Goal: Task Accomplishment & Management: Use online tool/utility

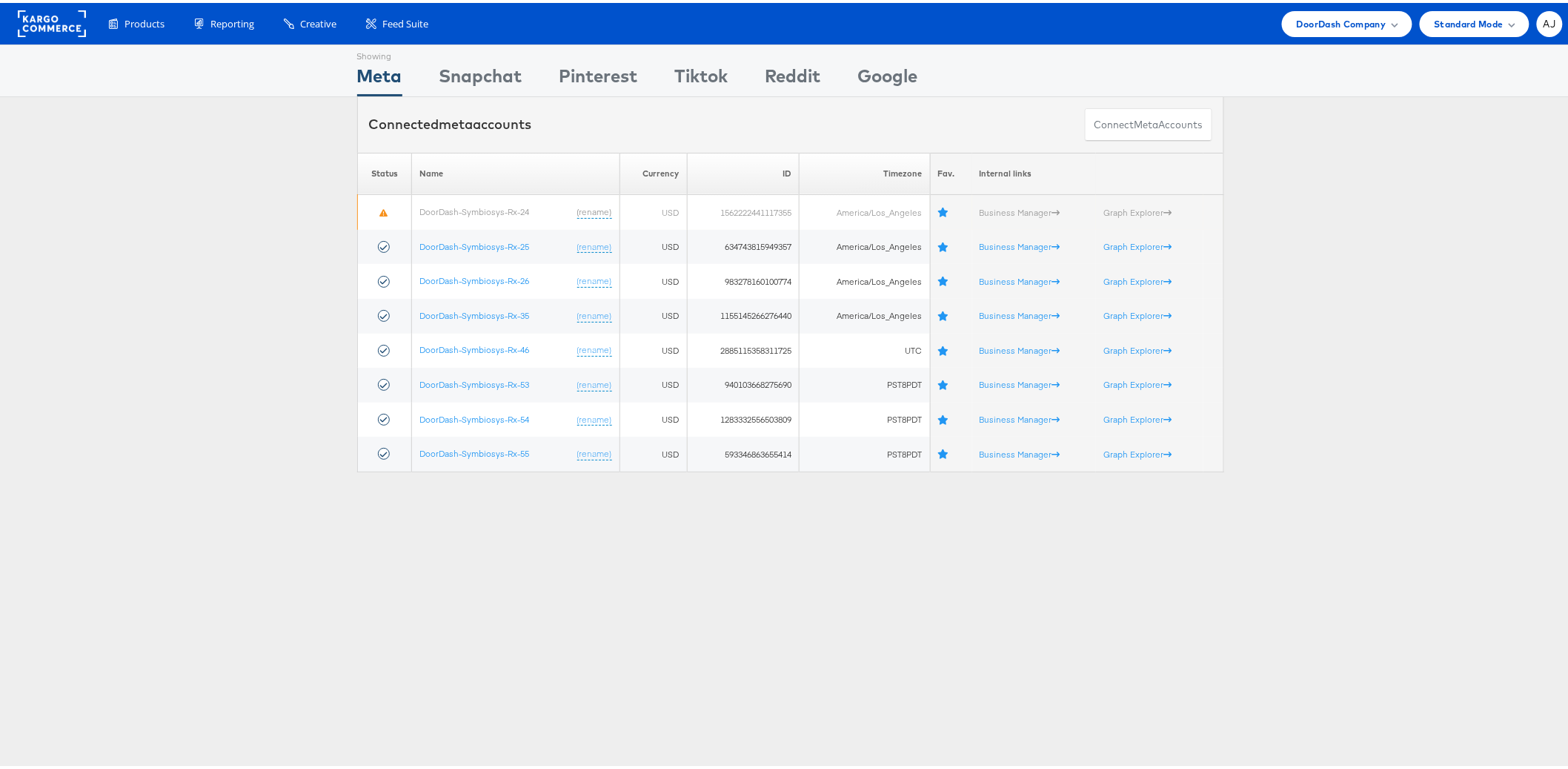
click at [226, 392] on div "Please Wait Loading Accounts .... Status Name Currency ID Timezone Fav. Interna…" at bounding box center [790, 310] width 1580 height 319
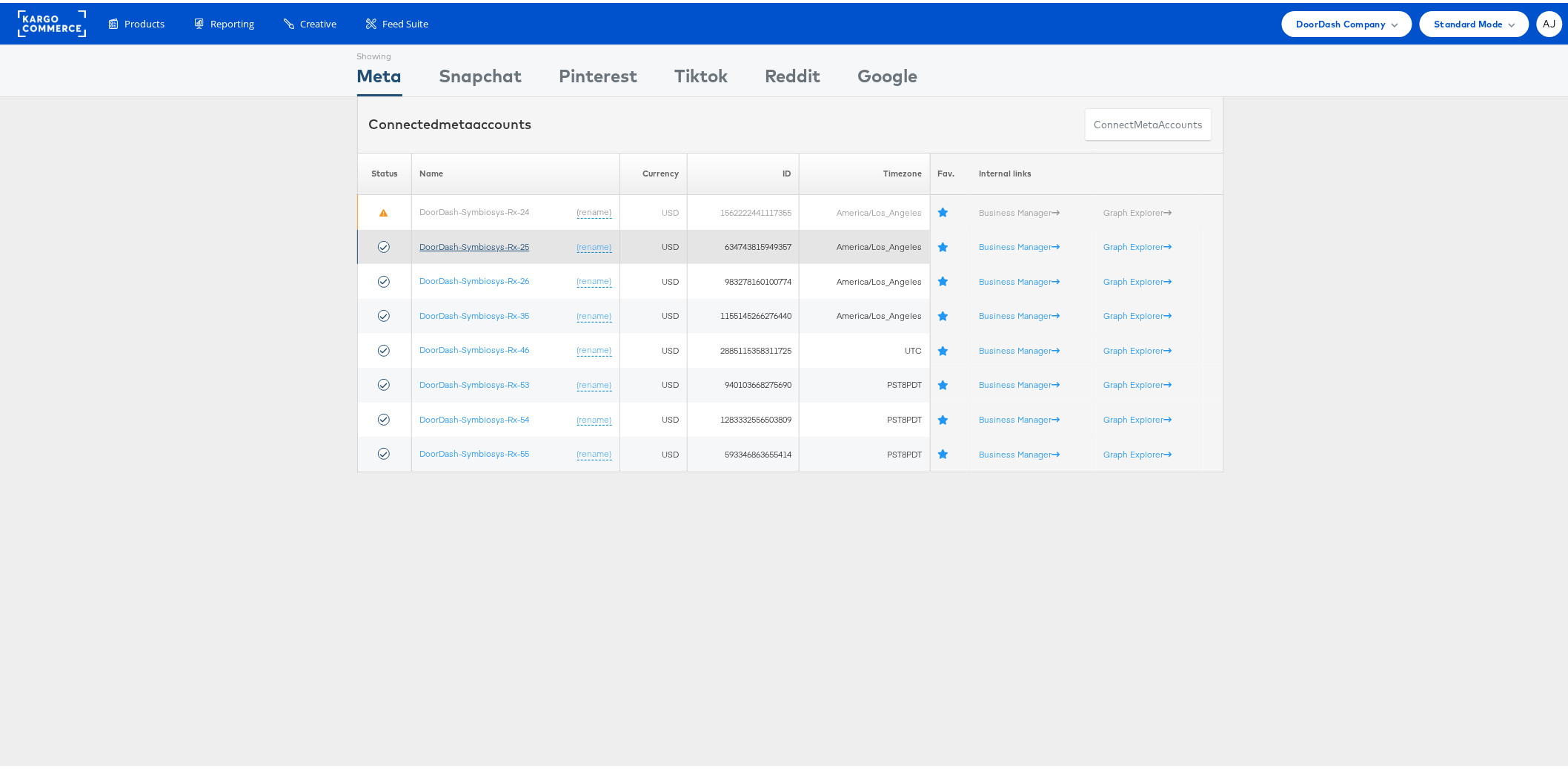
click at [493, 240] on link "DoorDash-Symbiosys-Rx-25" at bounding box center [474, 243] width 110 height 11
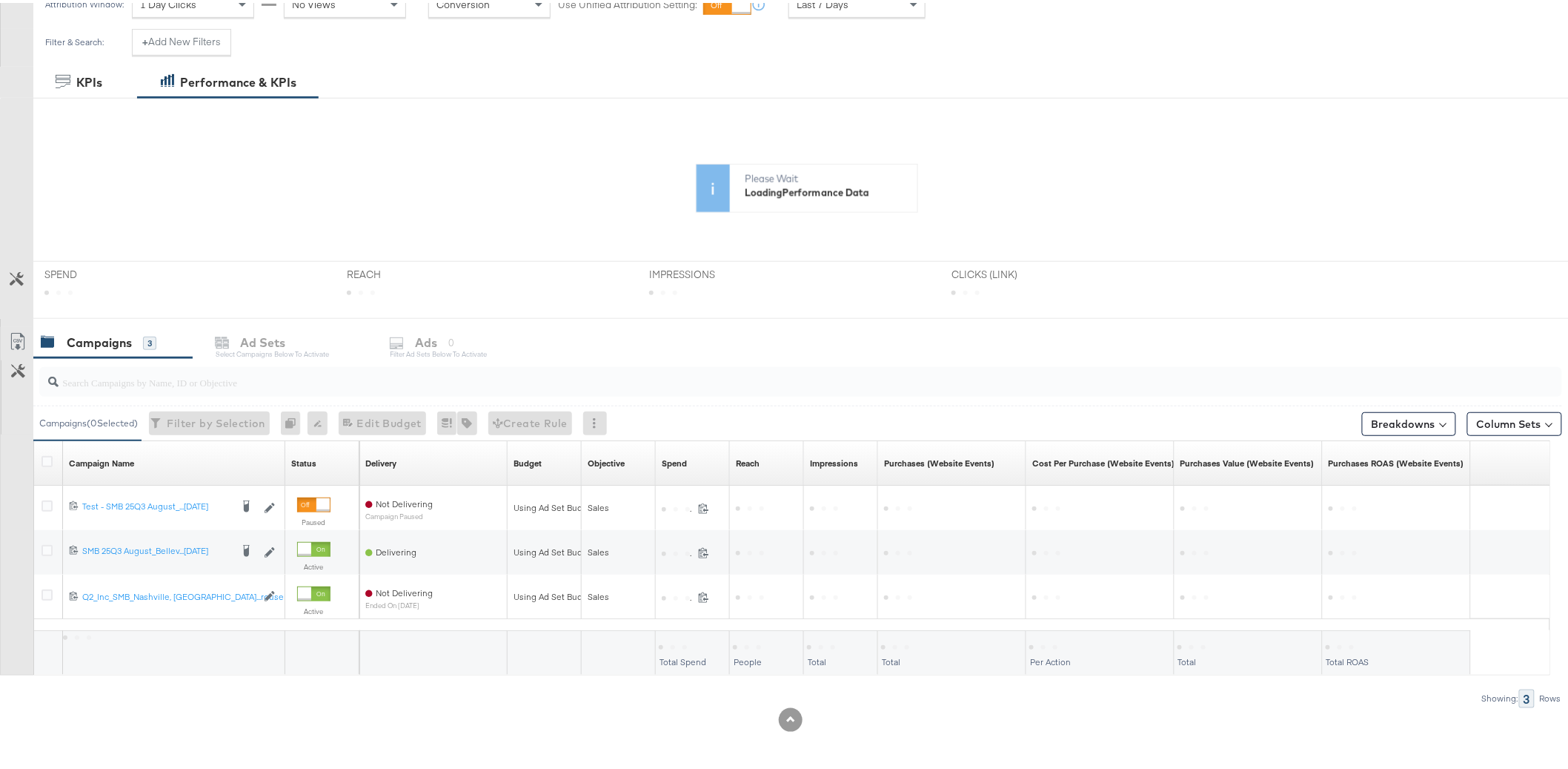
scroll to position [230, 0]
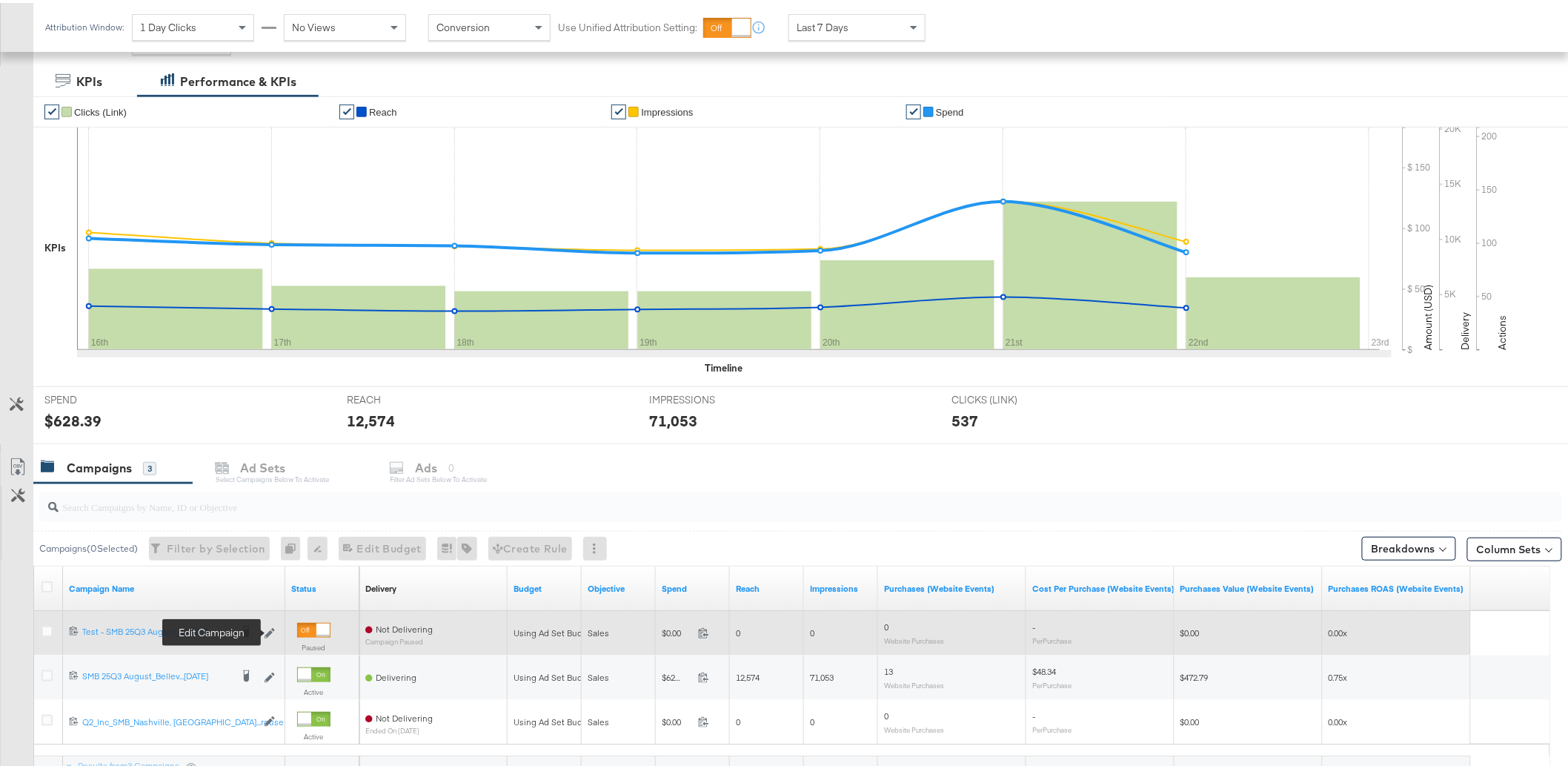
click at [274, 632] on icon at bounding box center [269, 630] width 10 height 10
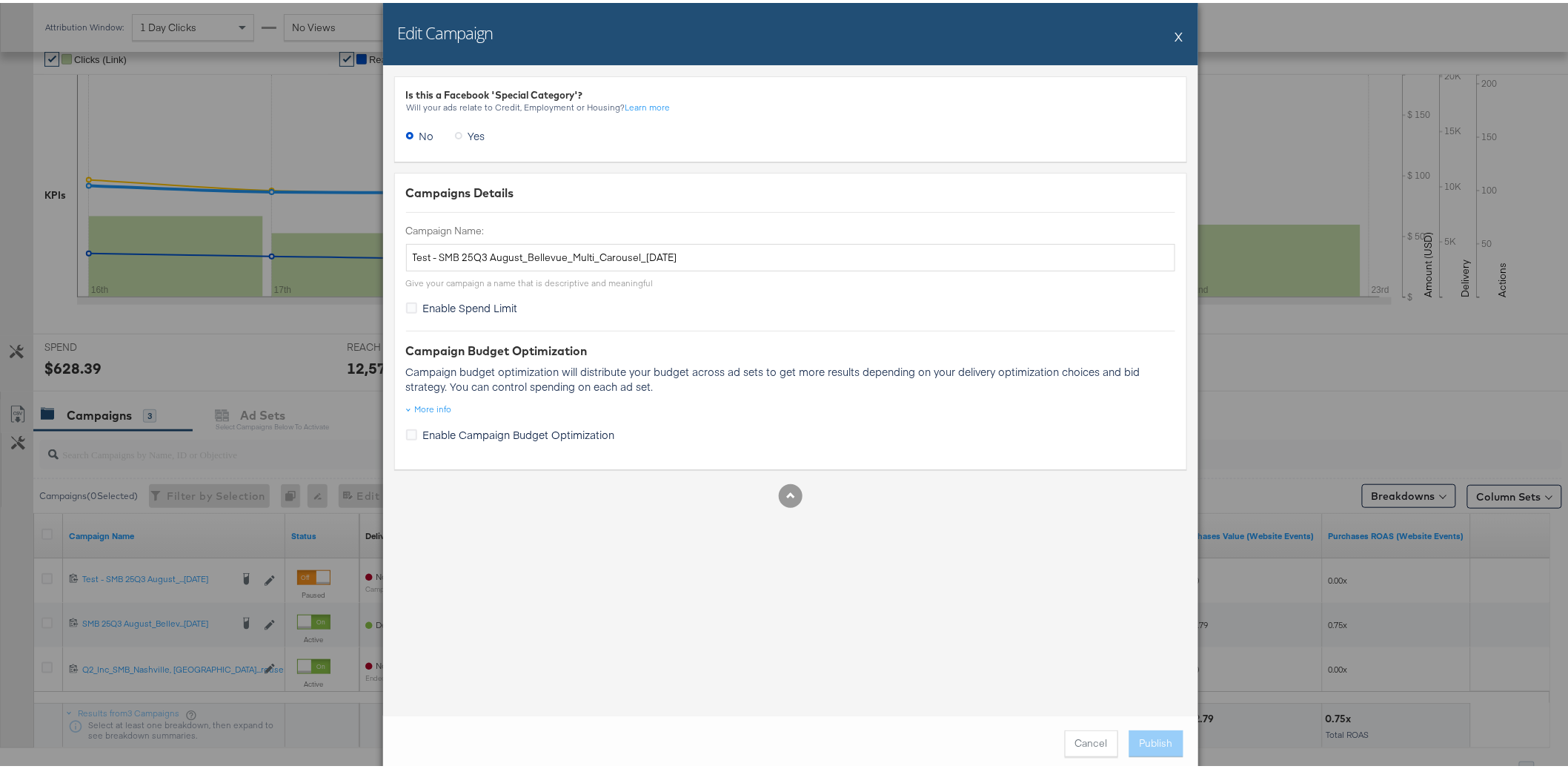
scroll to position [355, 0]
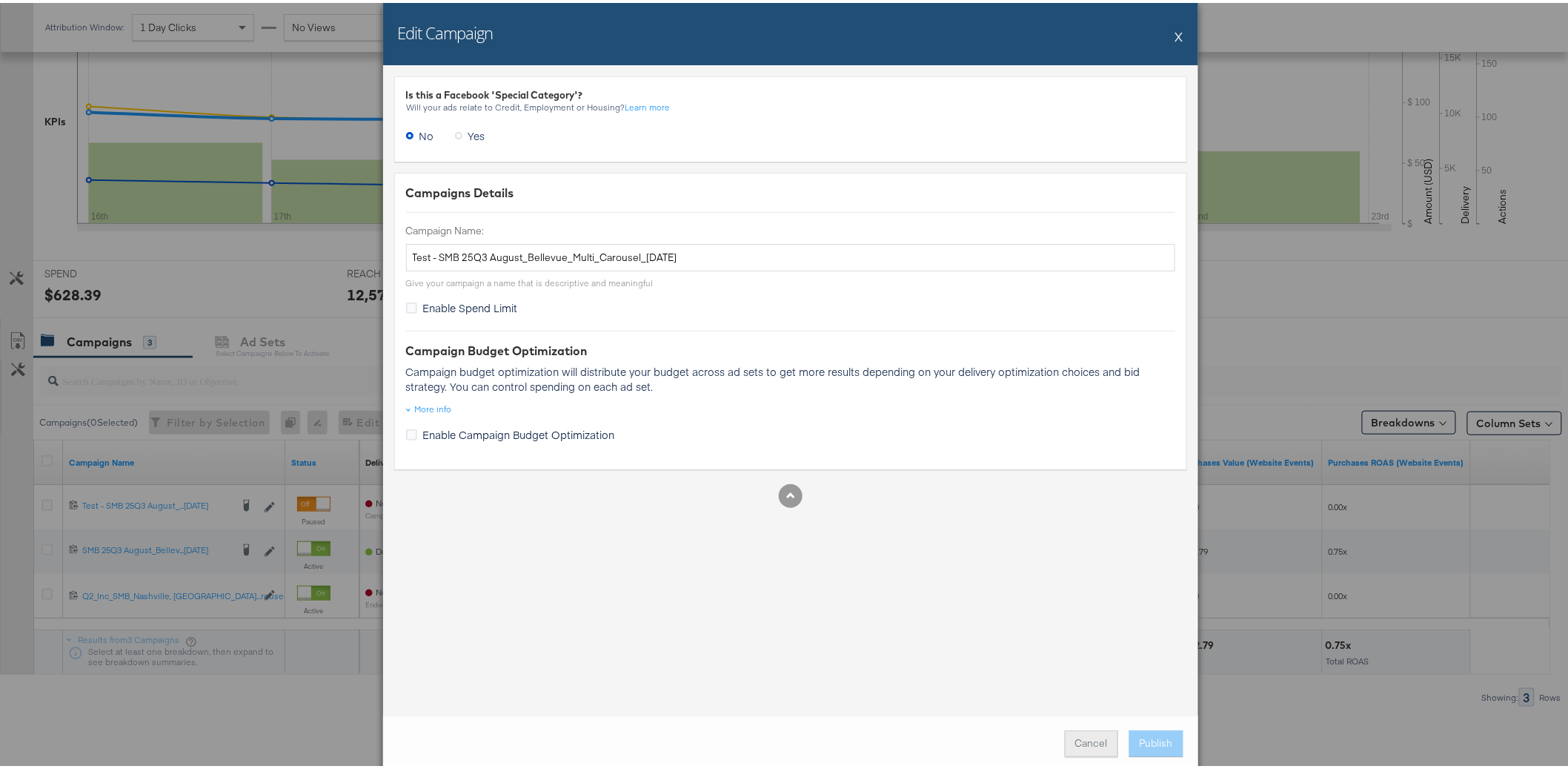
click at [1085, 746] on button "Cancel" at bounding box center [1091, 740] width 53 height 27
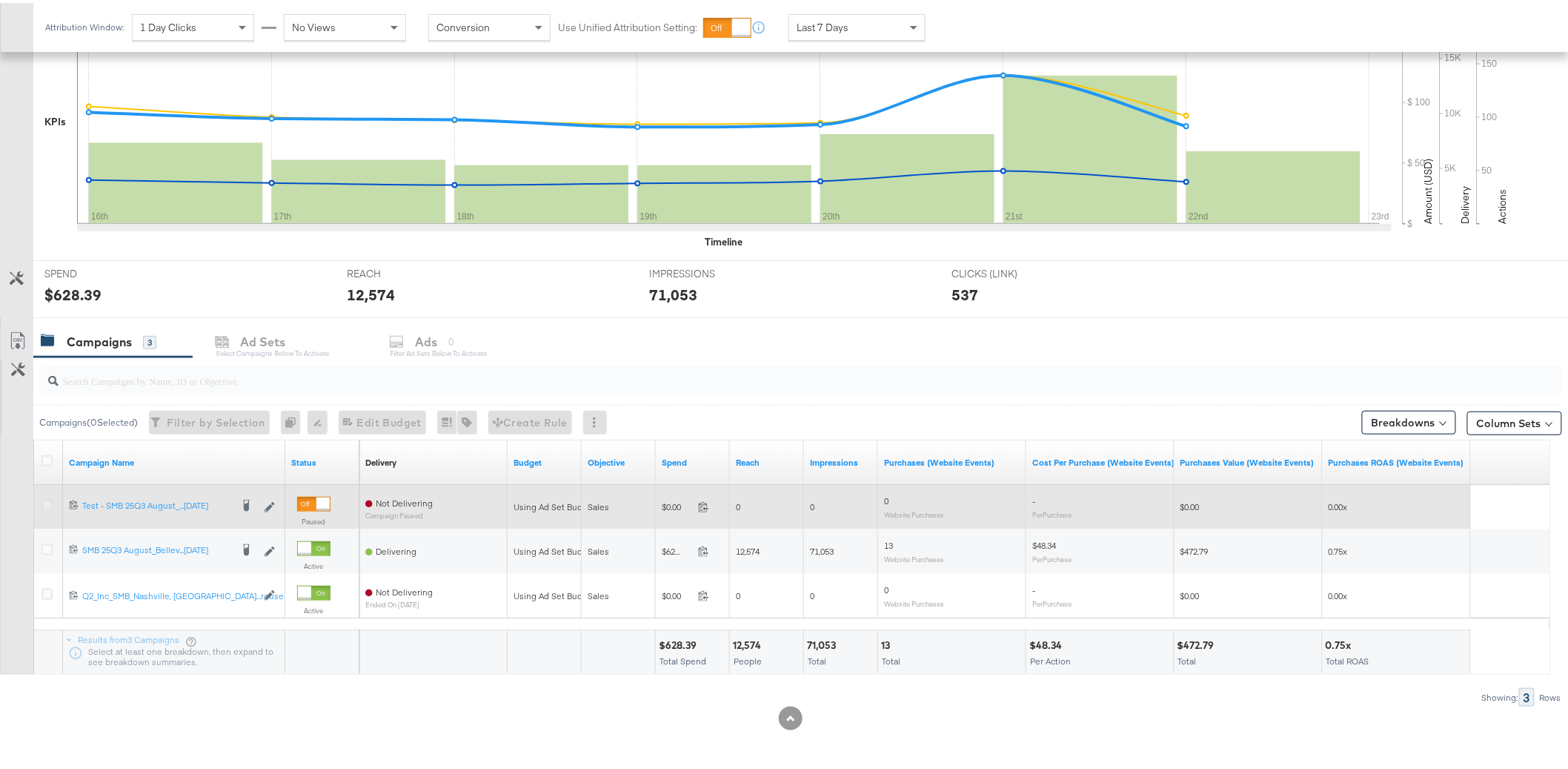
click at [47, 506] on icon at bounding box center [47, 502] width 11 height 11
click at [0, 0] on input "checkbox" at bounding box center [0, 0] width 0 height 0
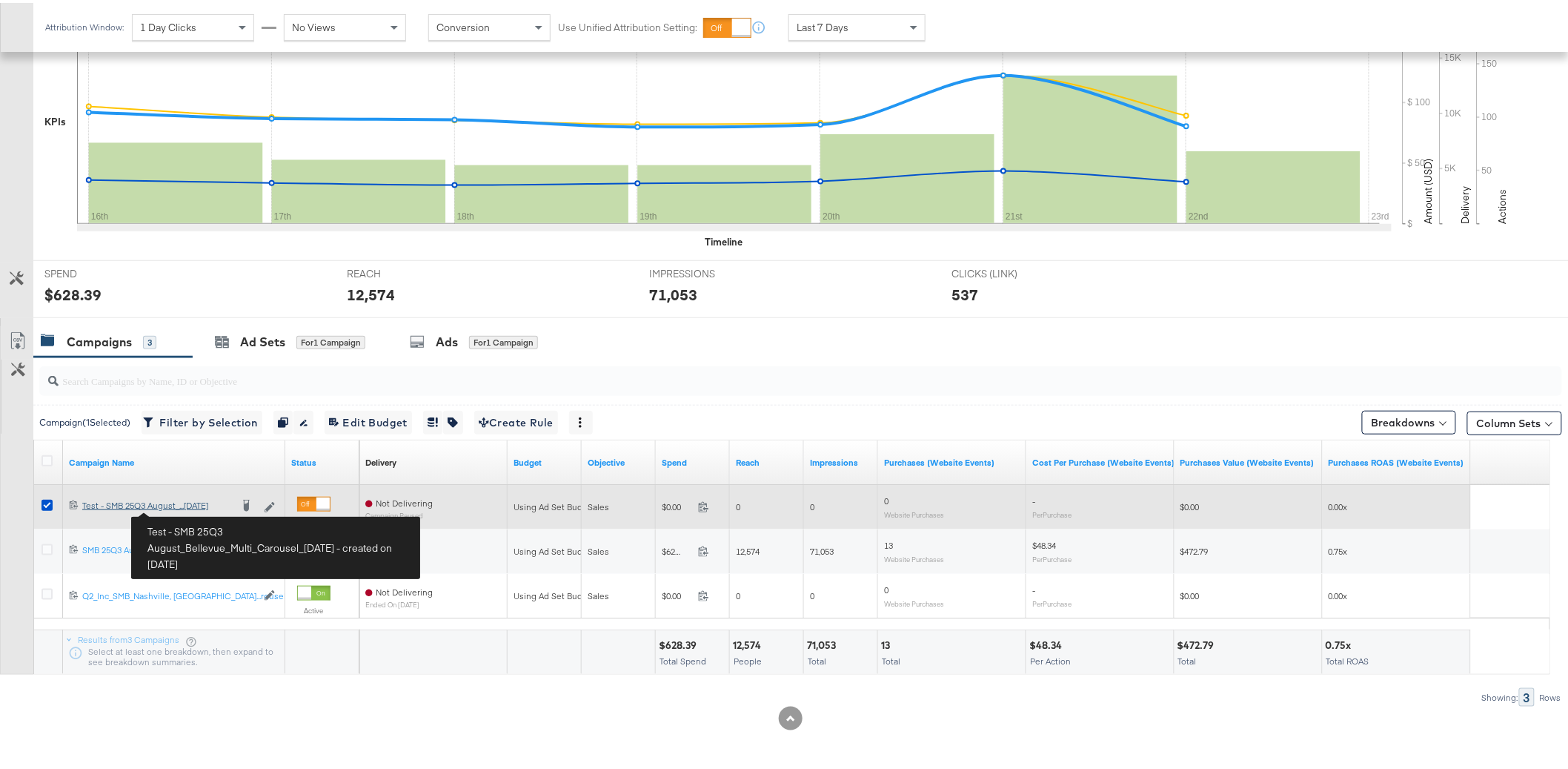
click at [187, 507] on div "Test - SMB 25Q3 August_Bellevue_Multi_Carousel_[DATE] Test - SMB 25Q3 August_..…" at bounding box center [156, 502] width 148 height 12
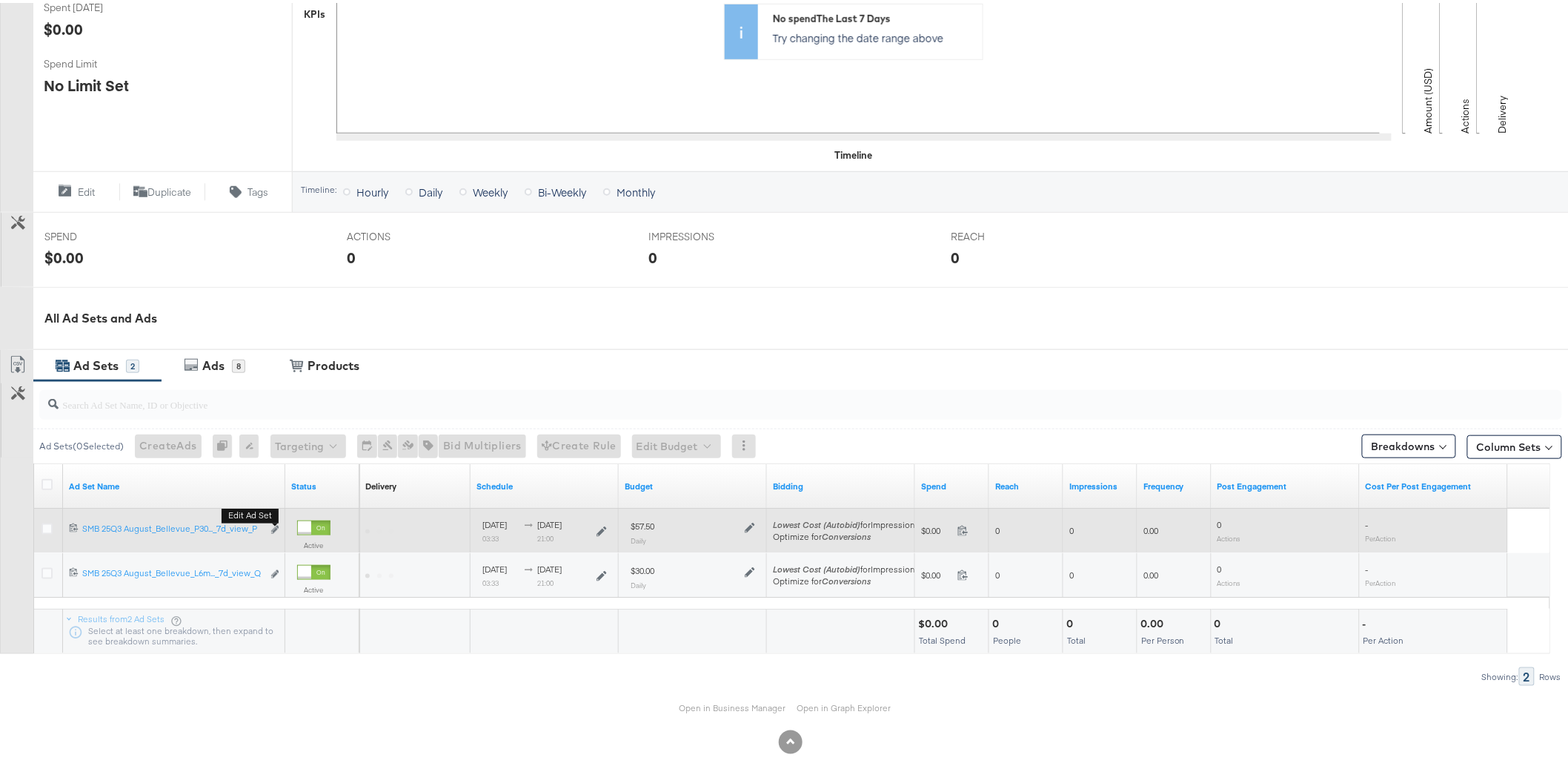
scroll to position [408, 0]
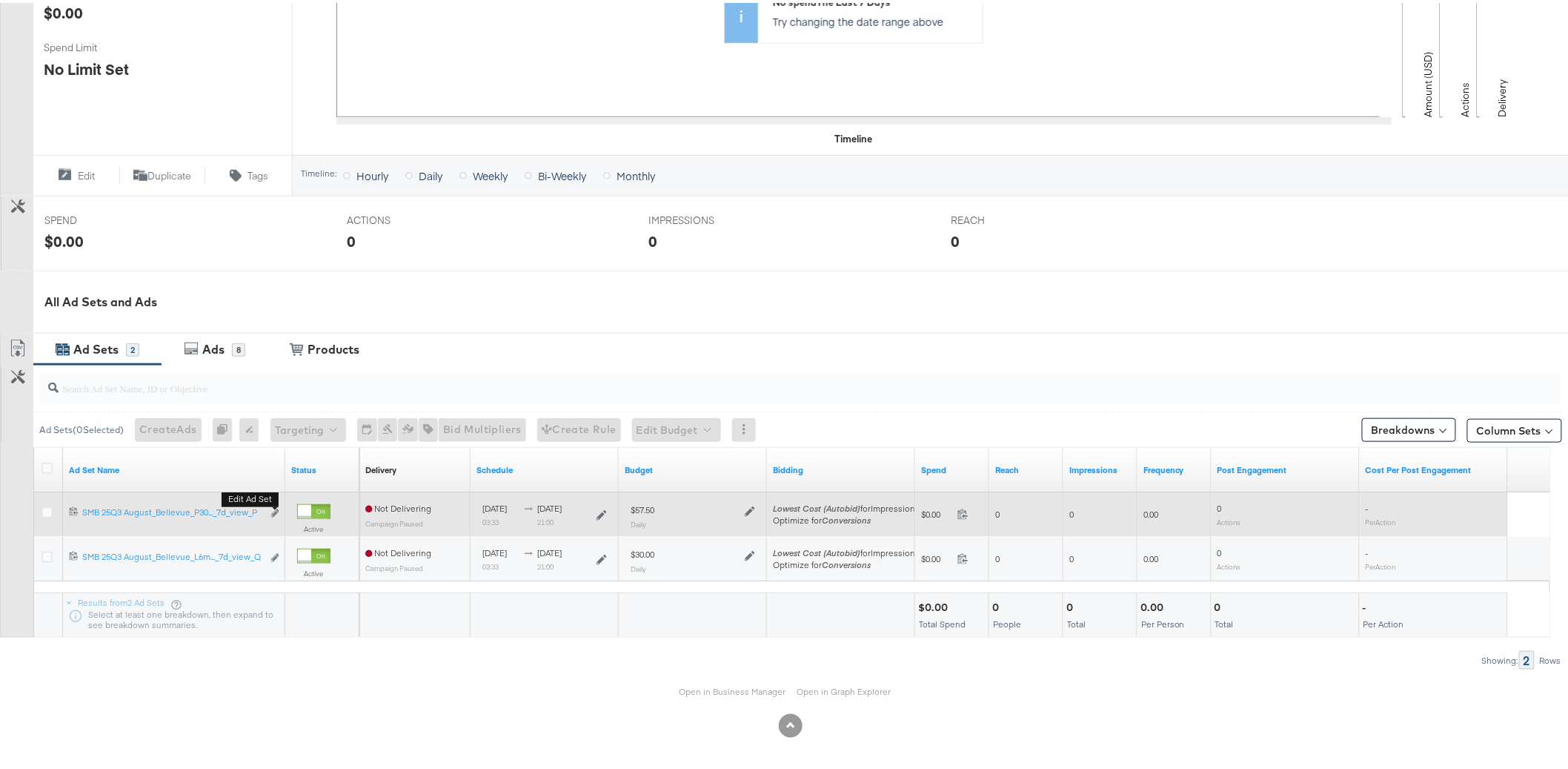
click at [276, 517] on button "Edit ad set" at bounding box center [275, 510] width 9 height 15
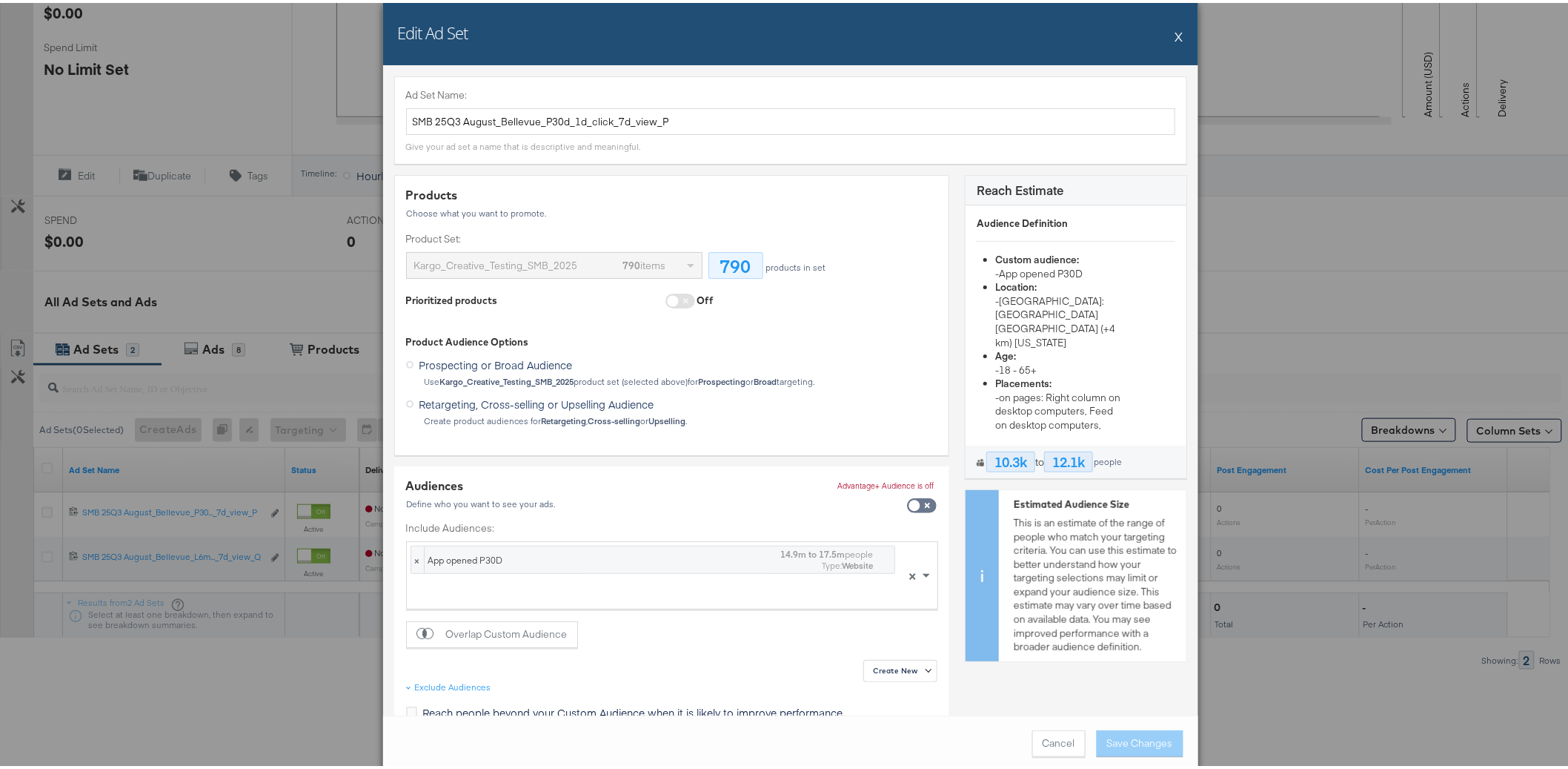
click at [1175, 33] on button "X" at bounding box center [1179, 33] width 8 height 30
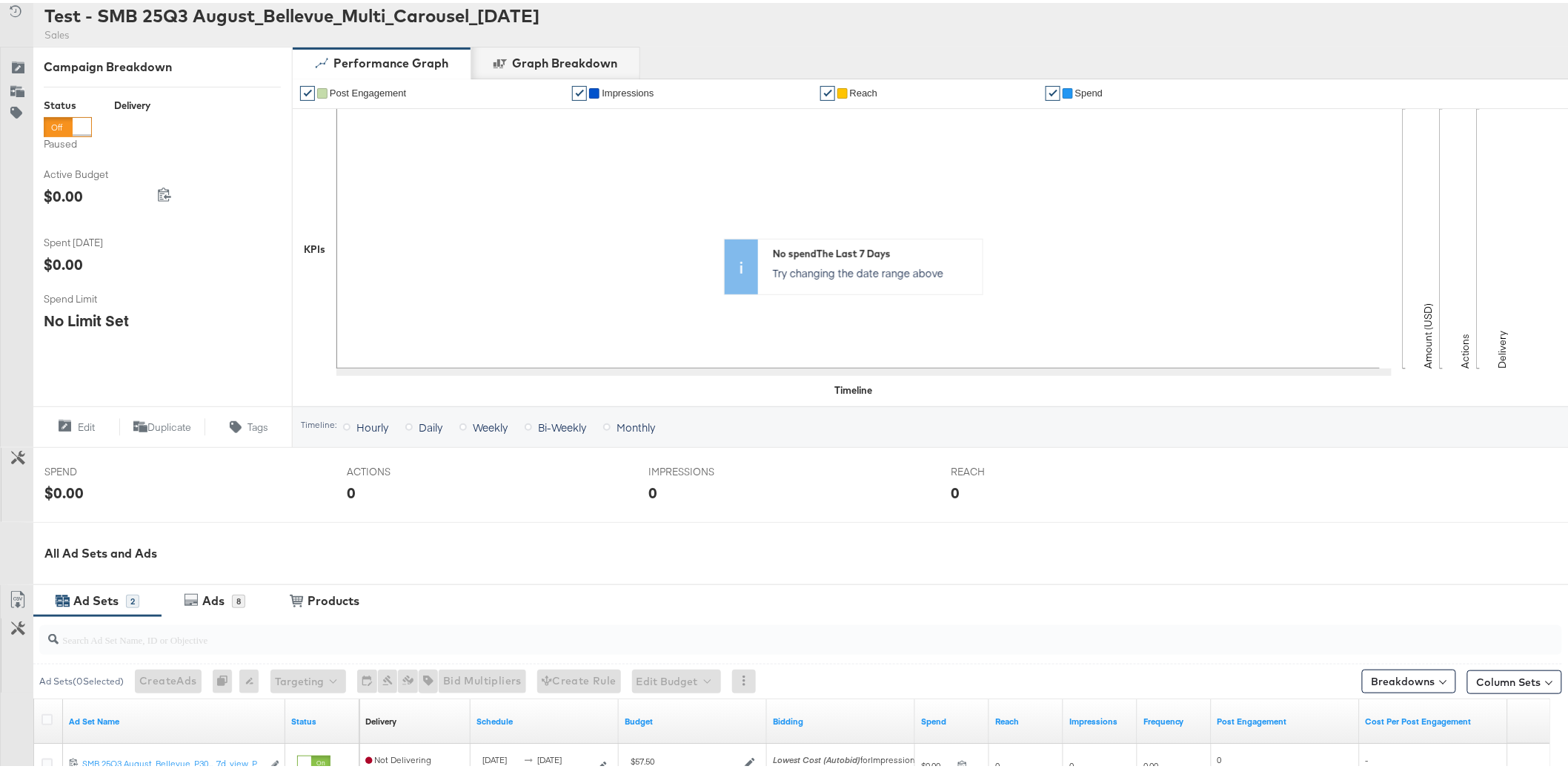
scroll to position [0, 0]
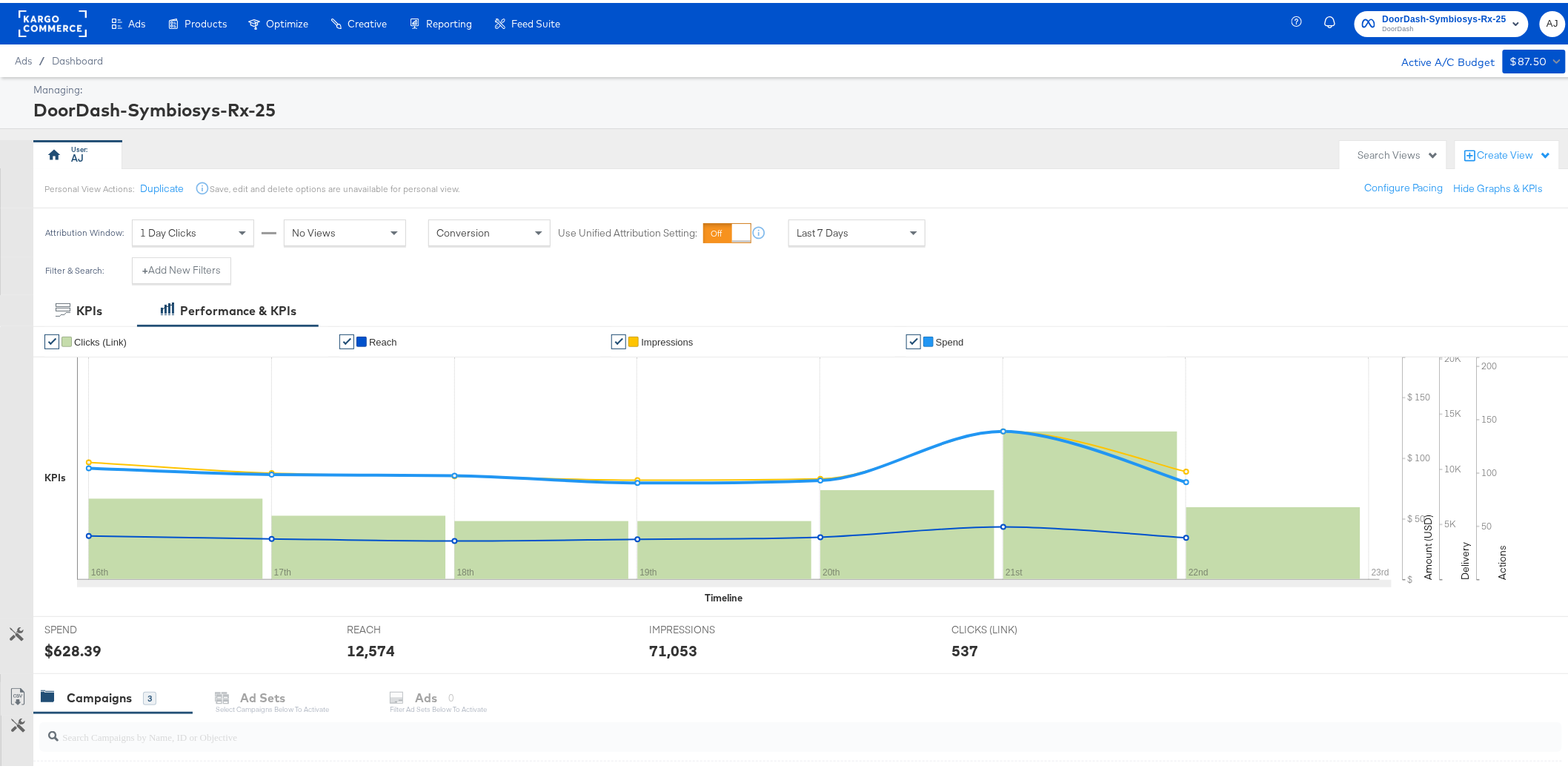
scroll to position [355, 0]
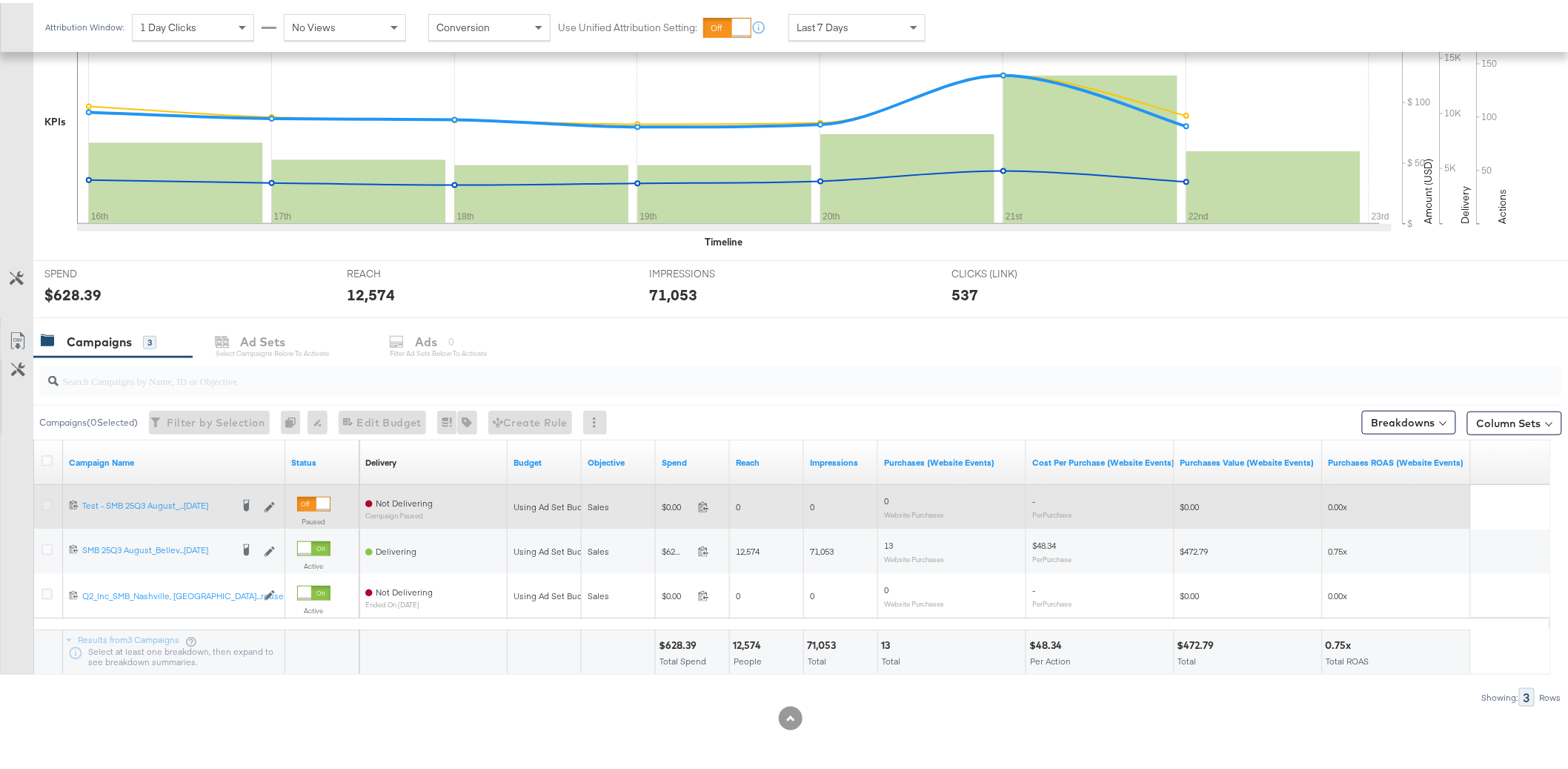
click at [44, 504] on icon at bounding box center [47, 502] width 11 height 11
click at [0, 0] on input "checkbox" at bounding box center [0, 0] width 0 height 0
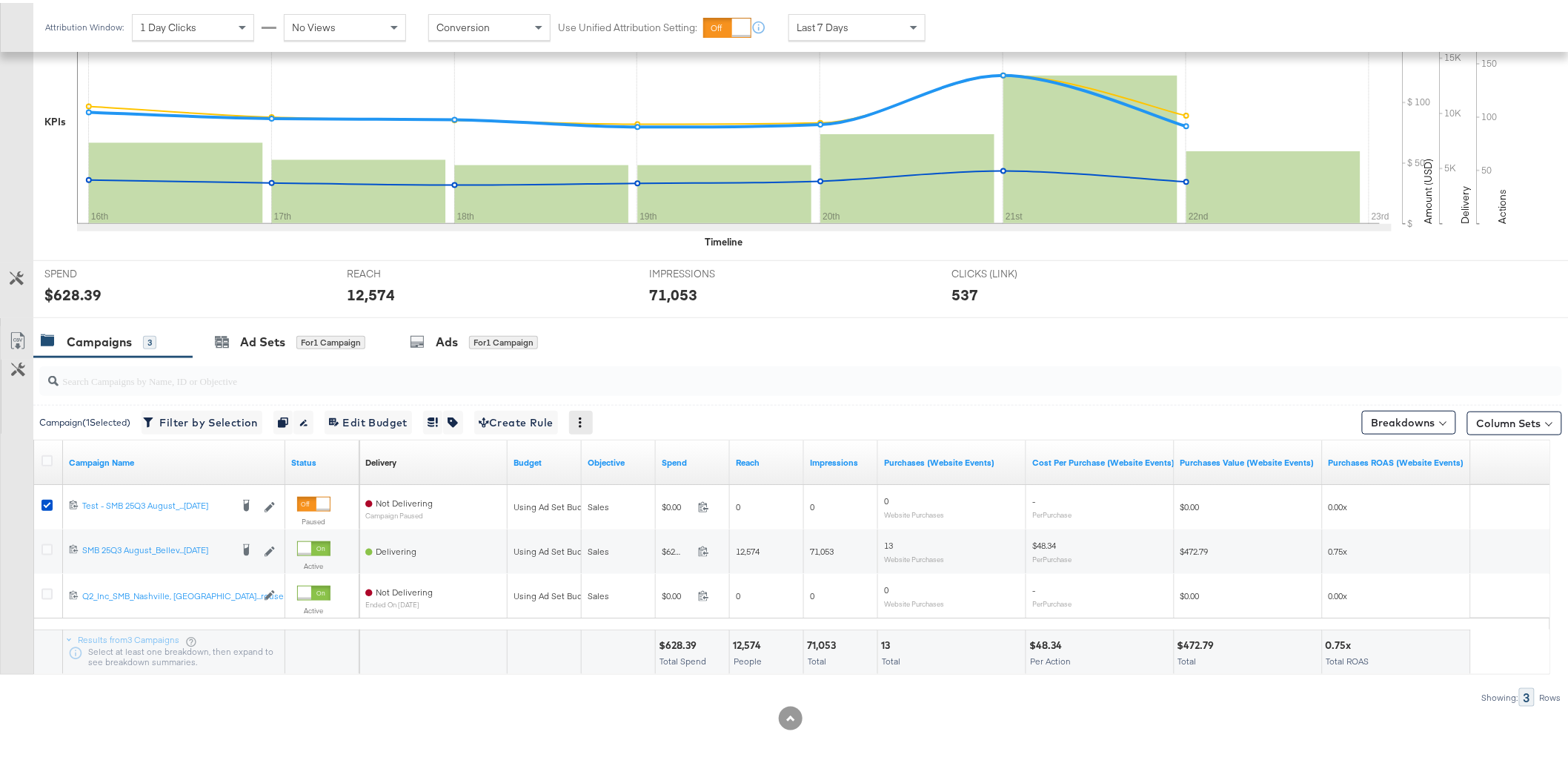
click at [593, 421] on div at bounding box center [580, 419] width 23 height 23
click at [585, 422] on icon at bounding box center [580, 419] width 10 height 10
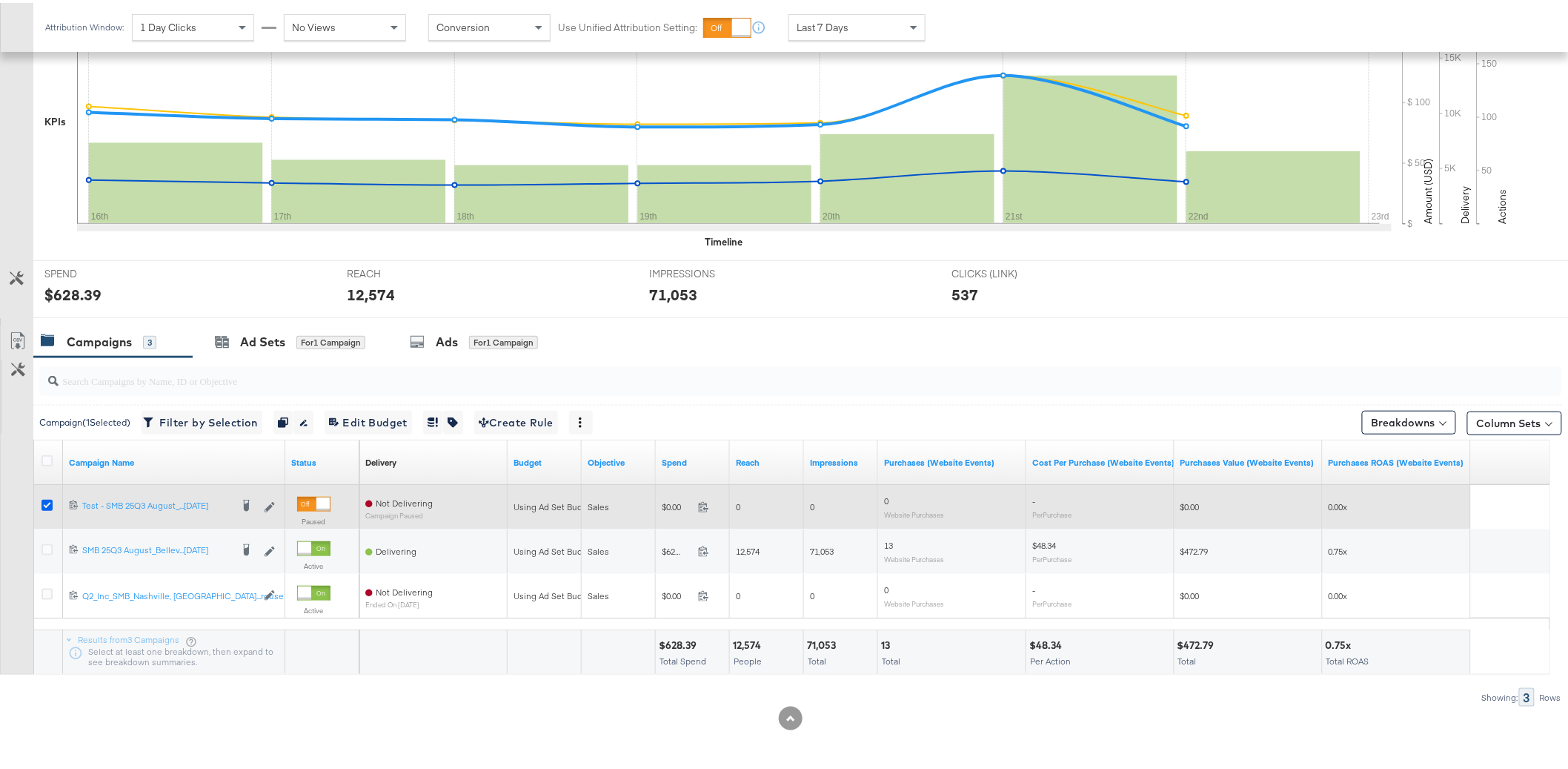
click at [46, 505] on icon at bounding box center [47, 502] width 11 height 11
click at [0, 0] on input "checkbox" at bounding box center [0, 0] width 0 height 0
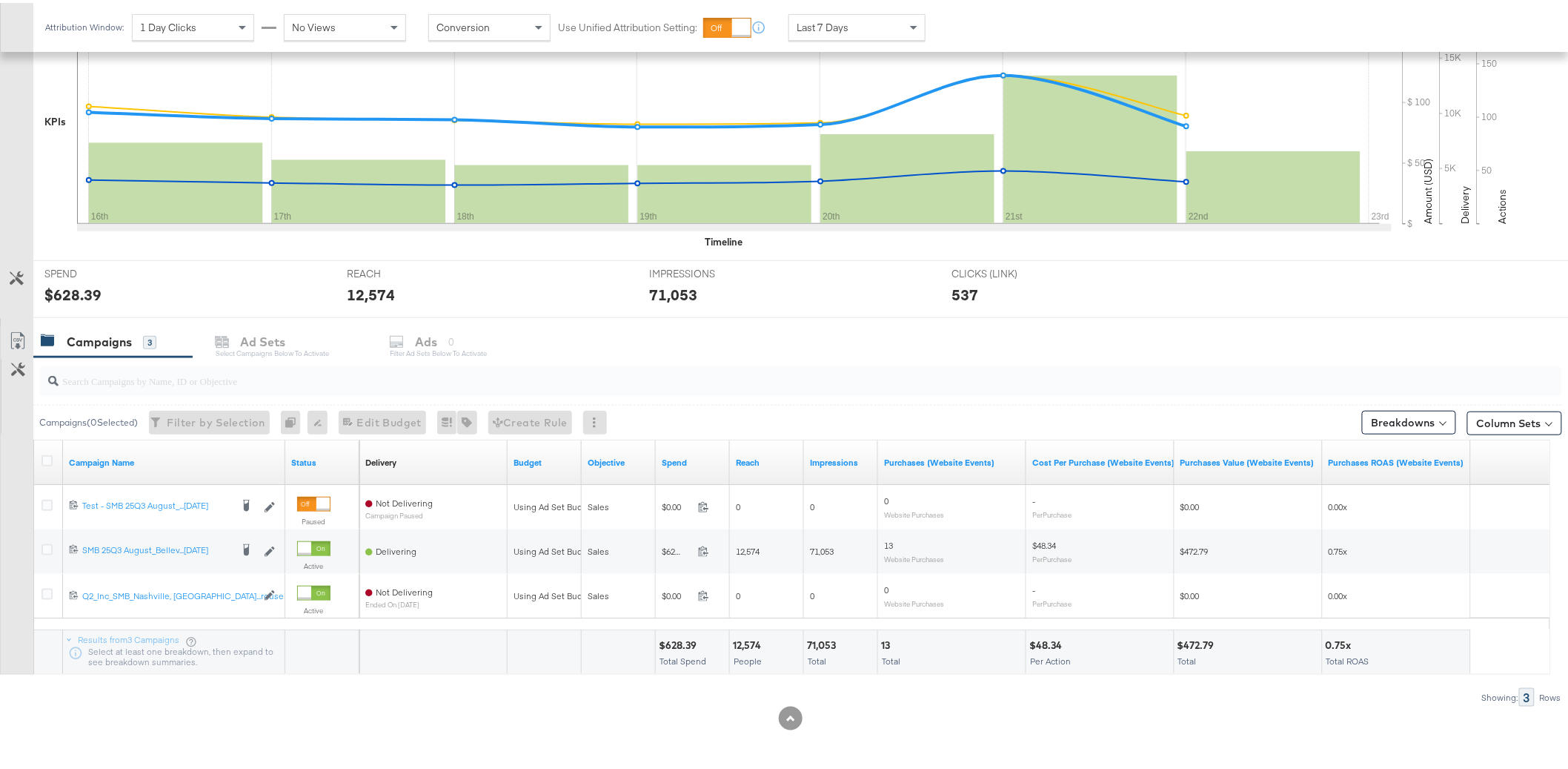
scroll to position [0, 0]
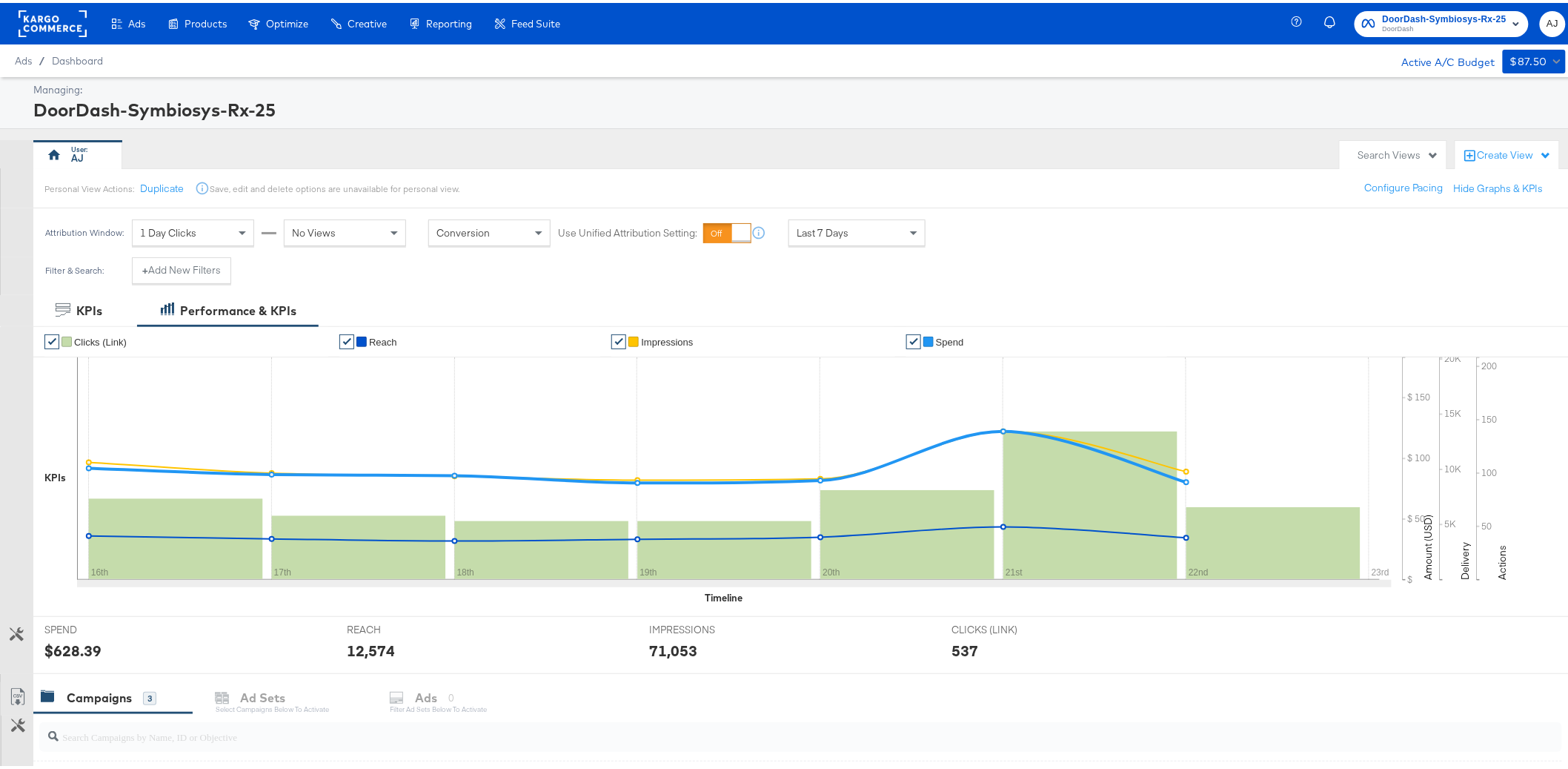
click at [309, 151] on div "AJ" at bounding box center [682, 152] width 1299 height 30
click at [674, 108] on div "DoorDash-Symbiosys-Rx-25" at bounding box center [797, 106] width 1529 height 25
click at [730, 139] on div "AJ" at bounding box center [682, 152] width 1299 height 30
click at [636, 162] on div "AJ" at bounding box center [682, 152] width 1299 height 30
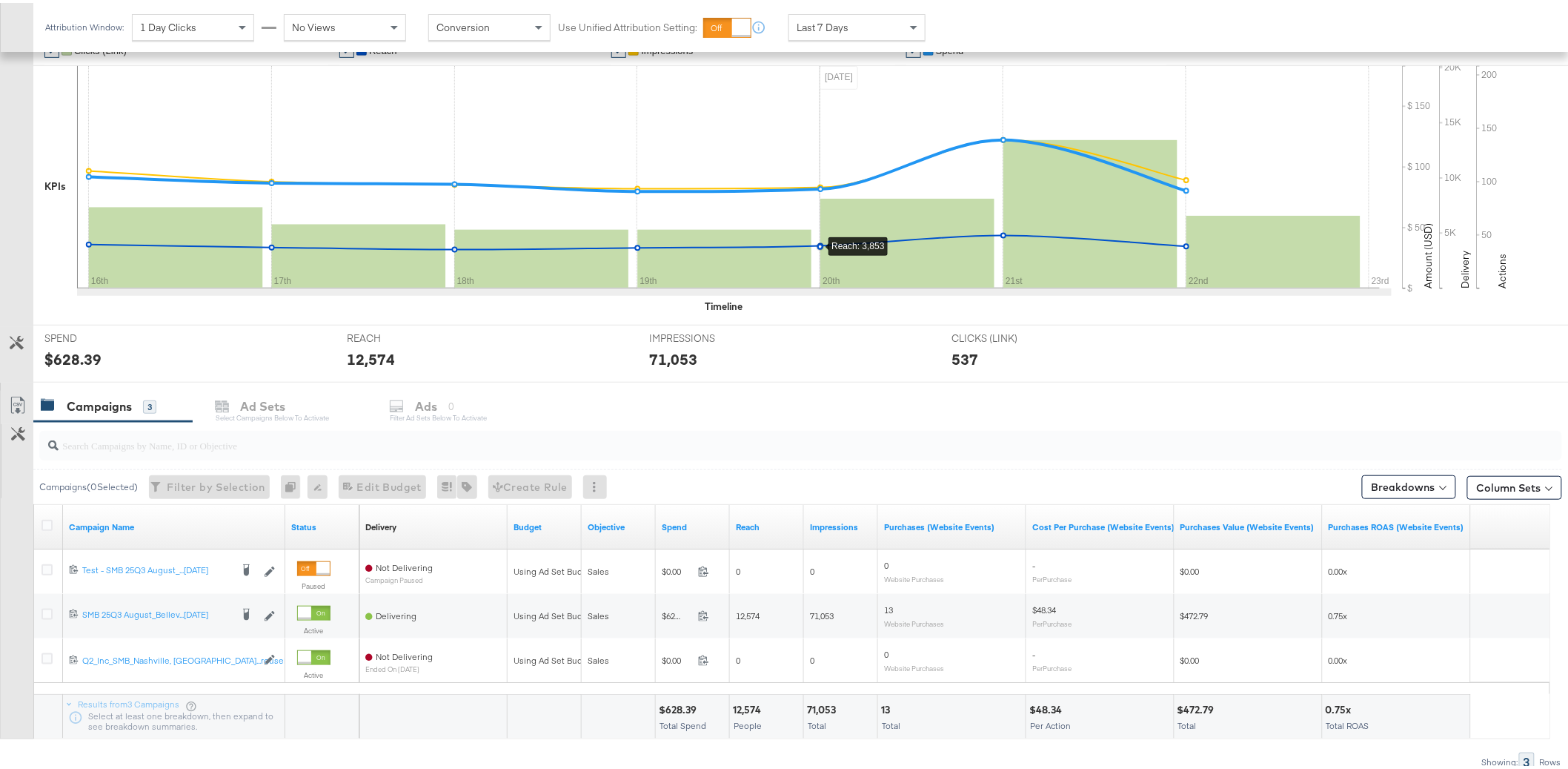
scroll to position [346, 0]
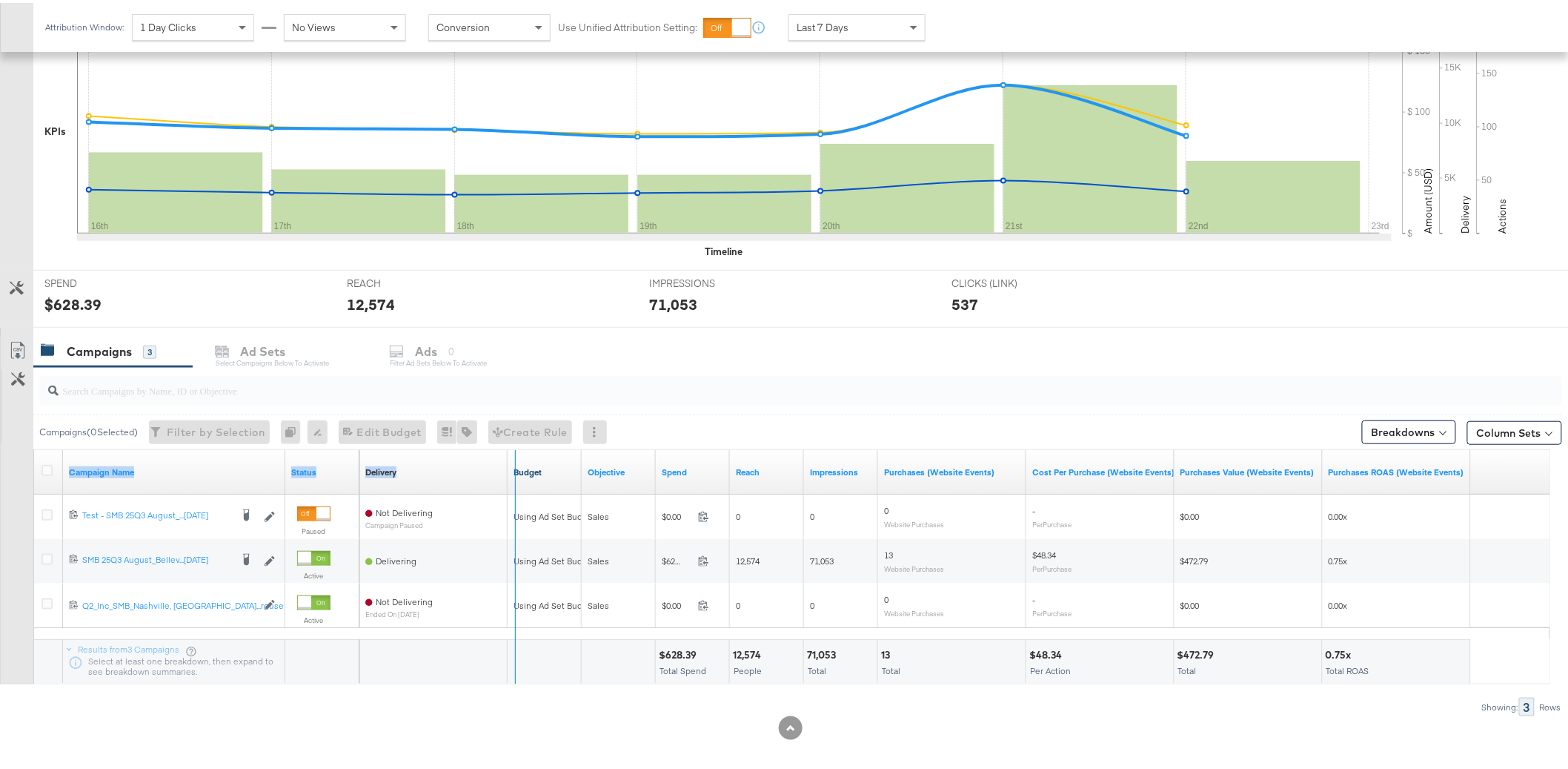
drag, startPoint x: 284, startPoint y: 471, endPoint x: 514, endPoint y: 463, distance: 230.1
click at [34, 447] on div "Campaign Name Status Delivery Sorting Unavailable Budget Objective Spend Reach …" at bounding box center [34, 447] width 0 height 0
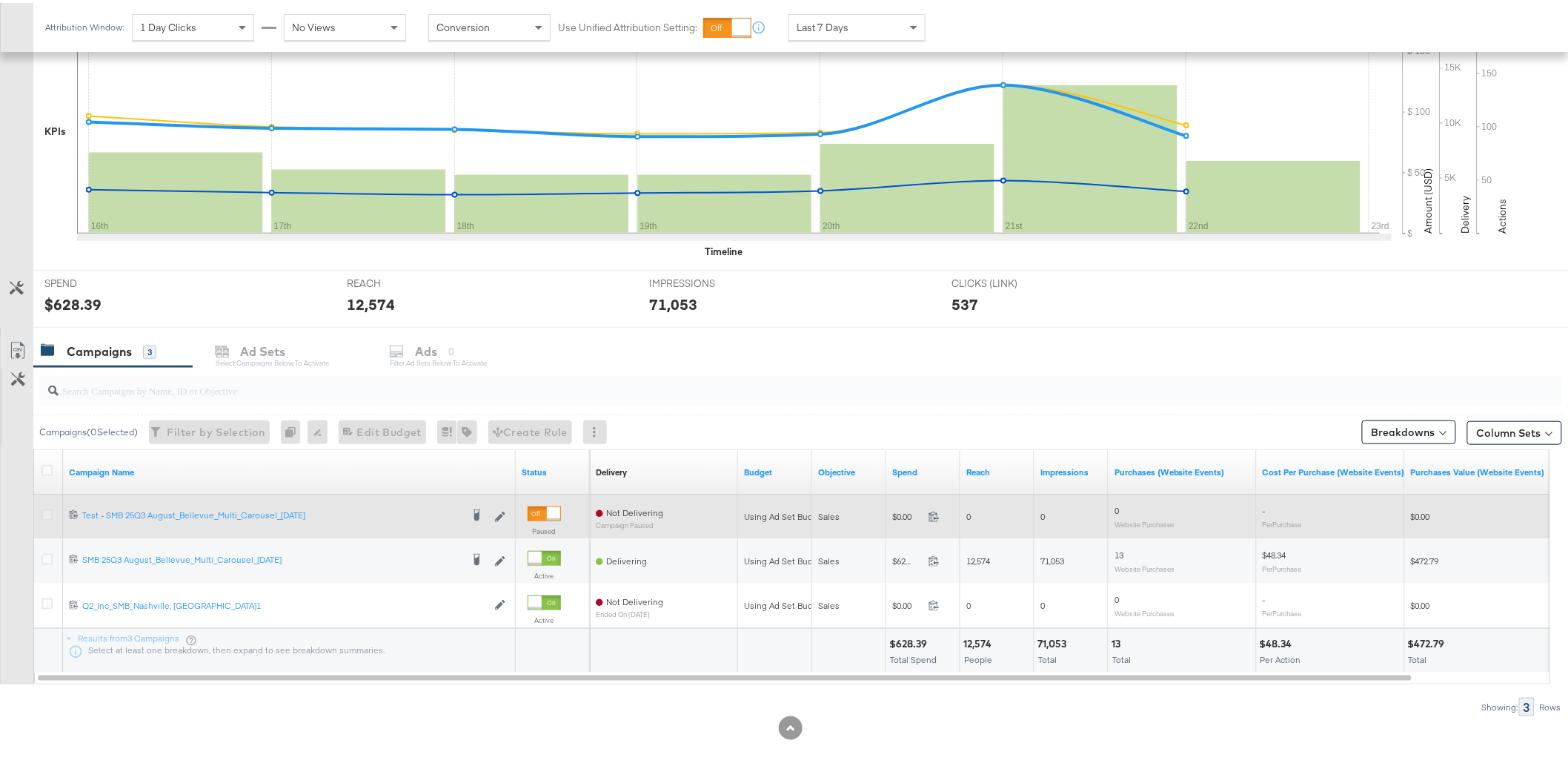
click at [50, 511] on icon at bounding box center [47, 512] width 11 height 11
click at [0, 0] on input "checkbox" at bounding box center [0, 0] width 0 height 0
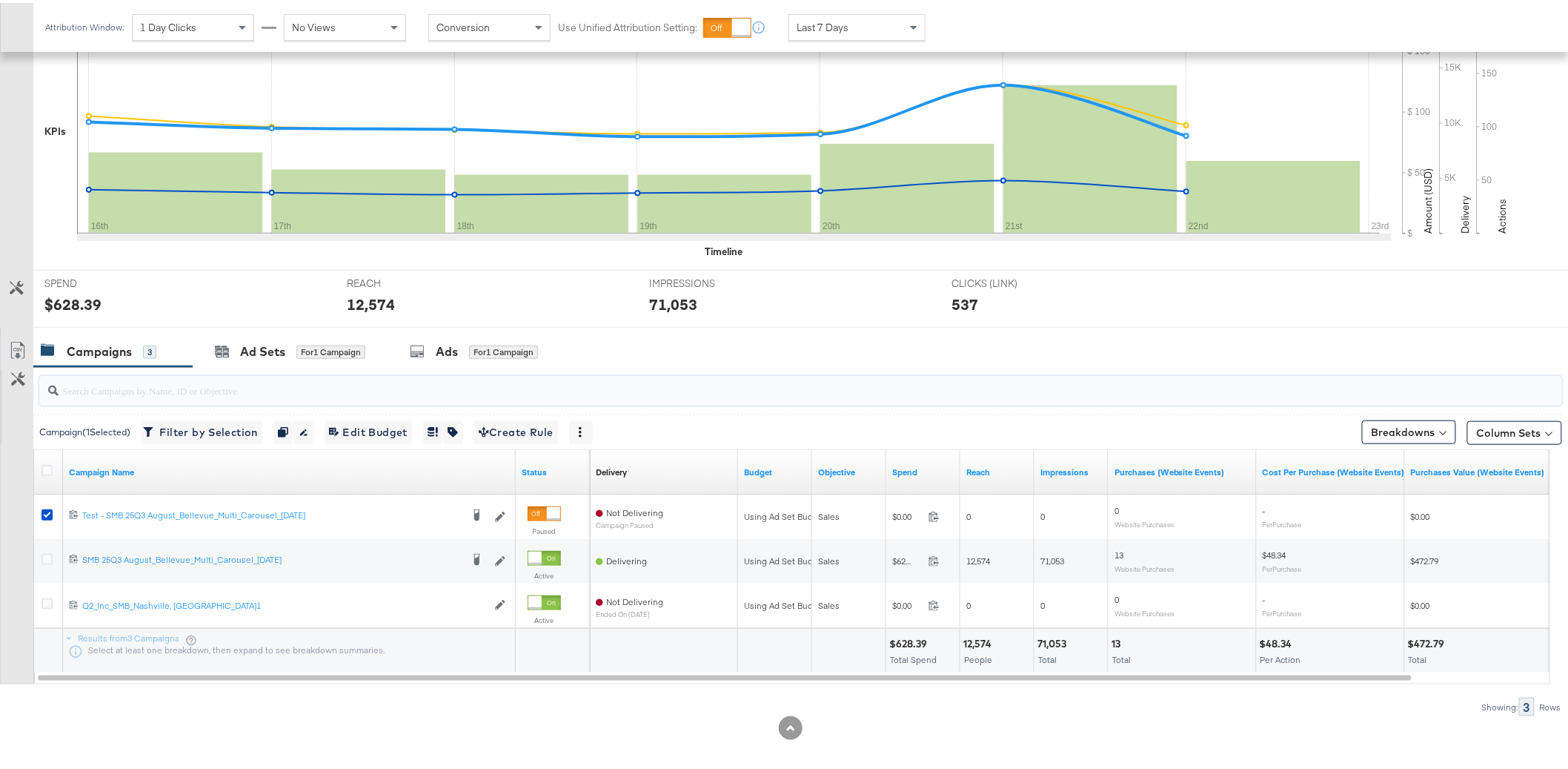
click at [318, 367] on input "search" at bounding box center [740, 381] width 1363 height 29
click at [317, 361] on div "Ad Sets for 1 Campaign" at bounding box center [290, 349] width 195 height 32
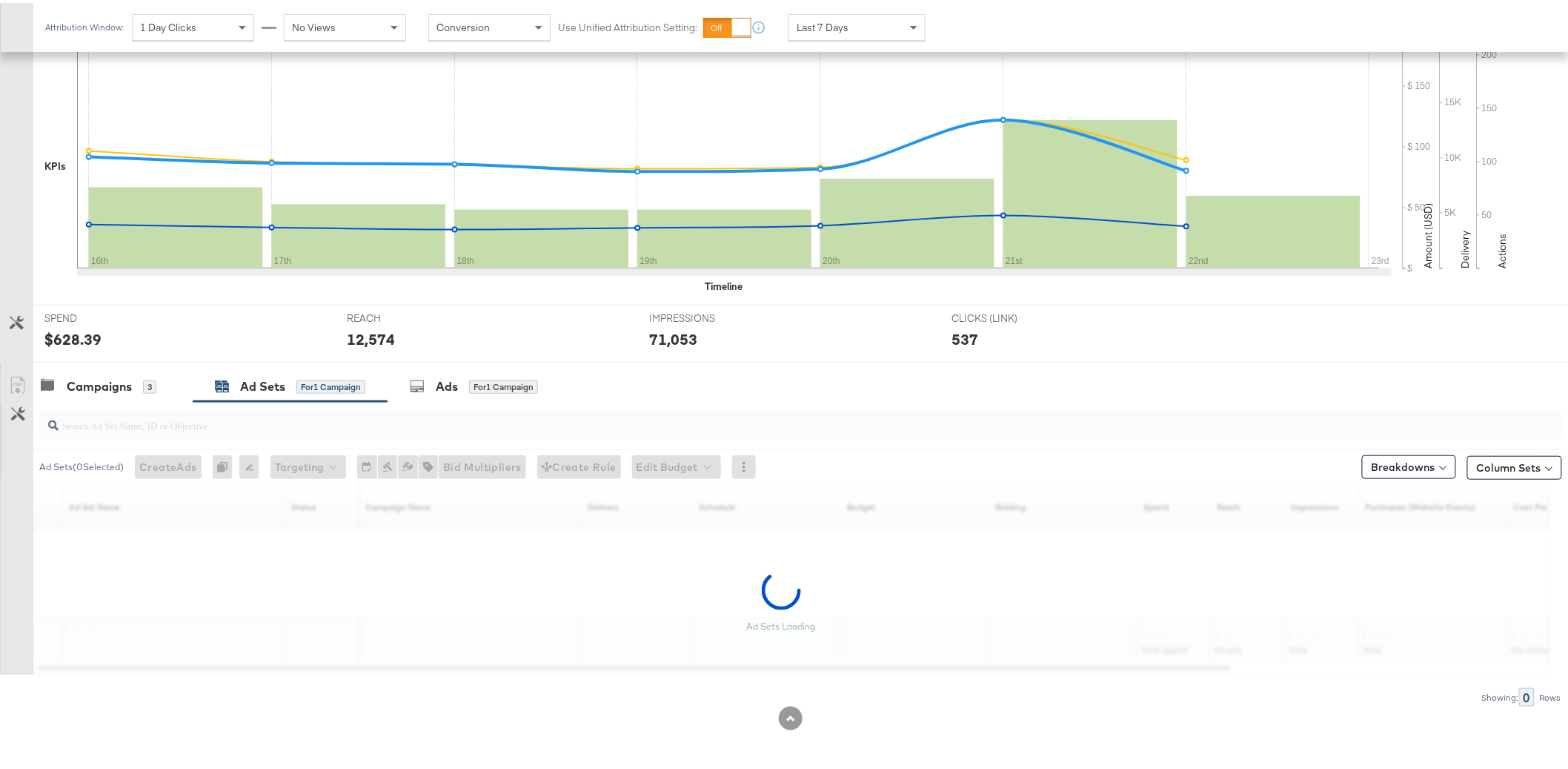
scroll to position [311, 0]
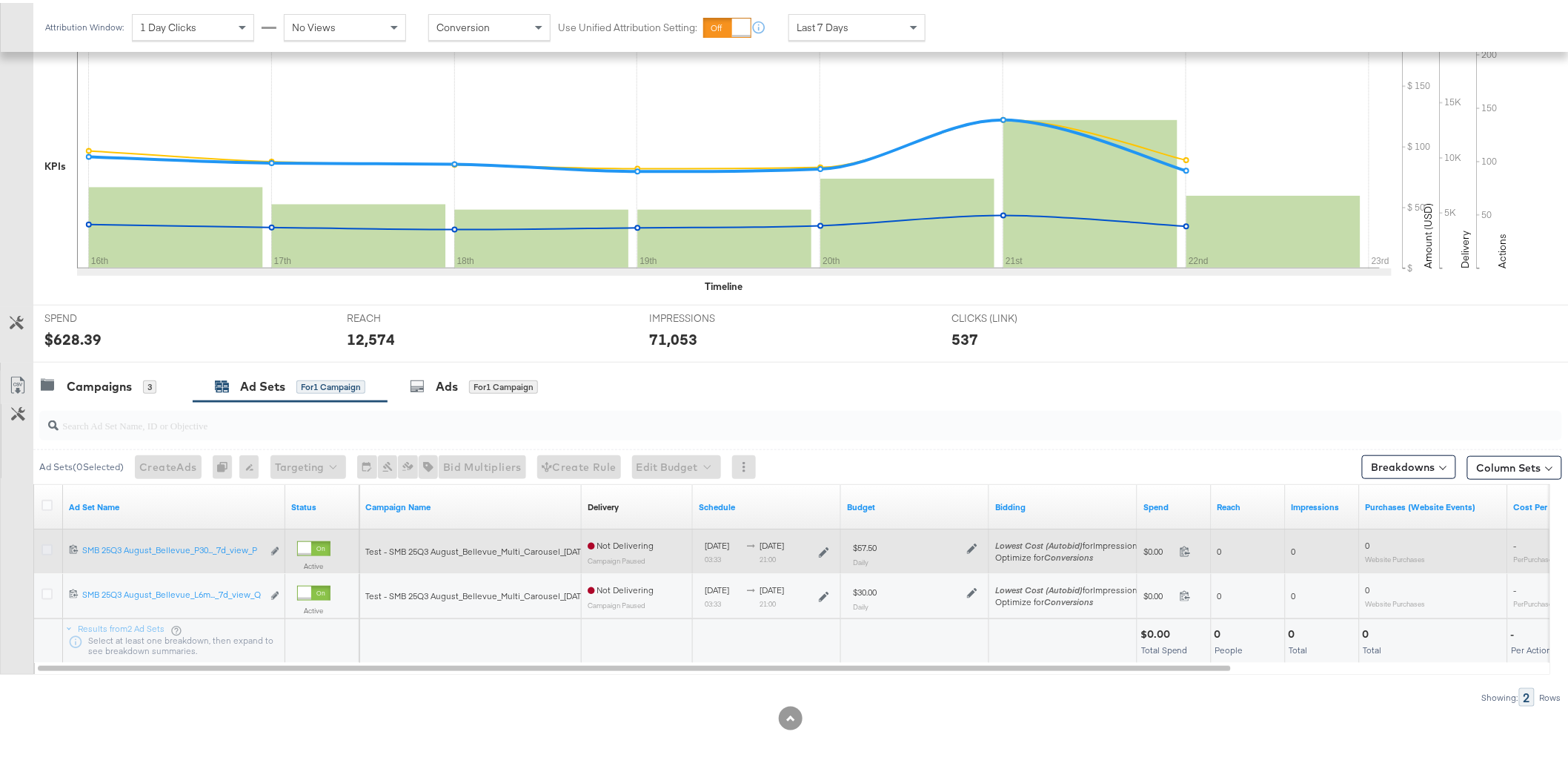
click at [46, 548] on icon at bounding box center [47, 547] width 11 height 11
click at [0, 0] on input "checkbox" at bounding box center [0, 0] width 0 height 0
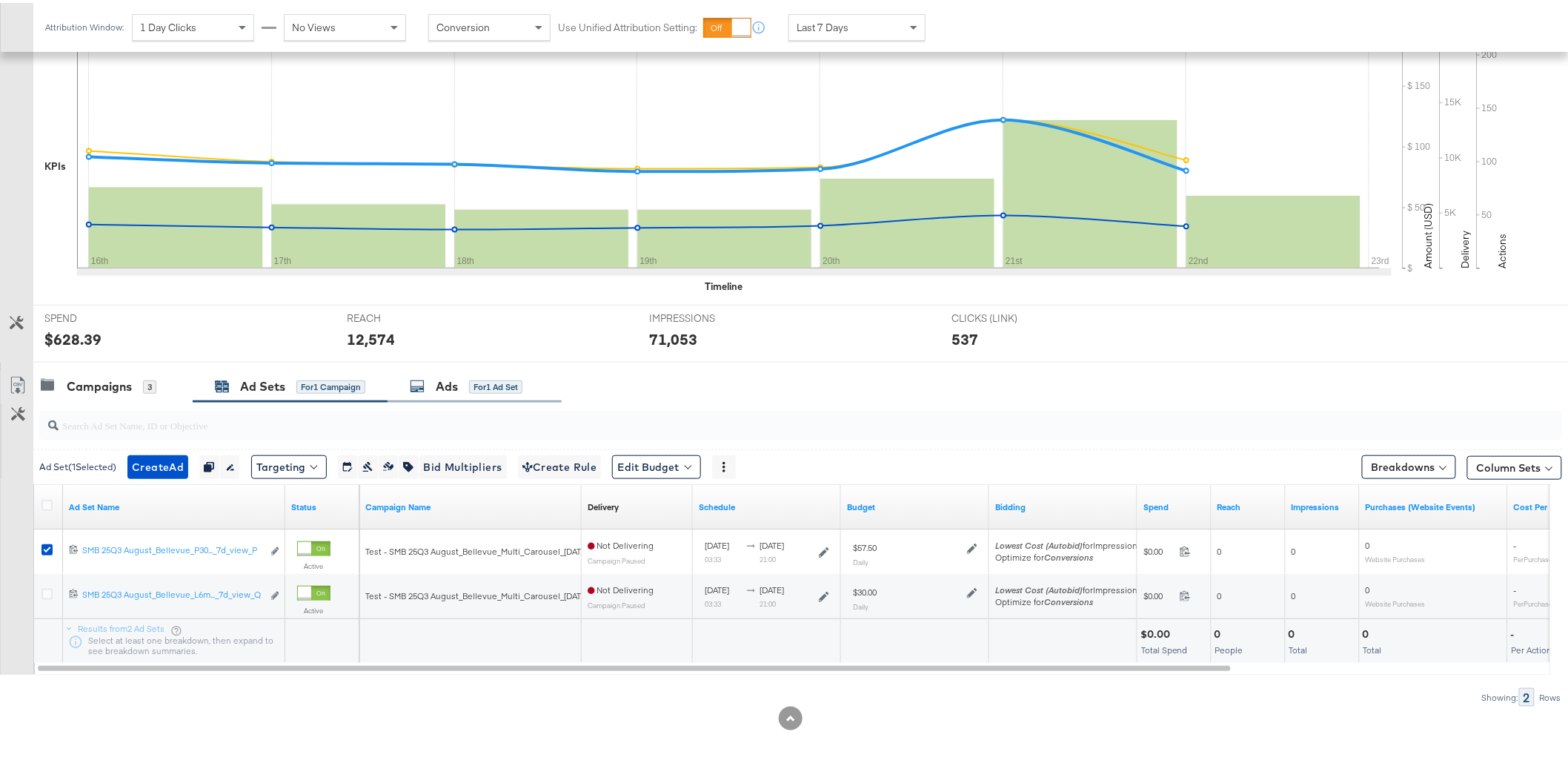
click at [492, 394] on div "Ads for 1 Ad Set" at bounding box center [475, 384] width 174 height 32
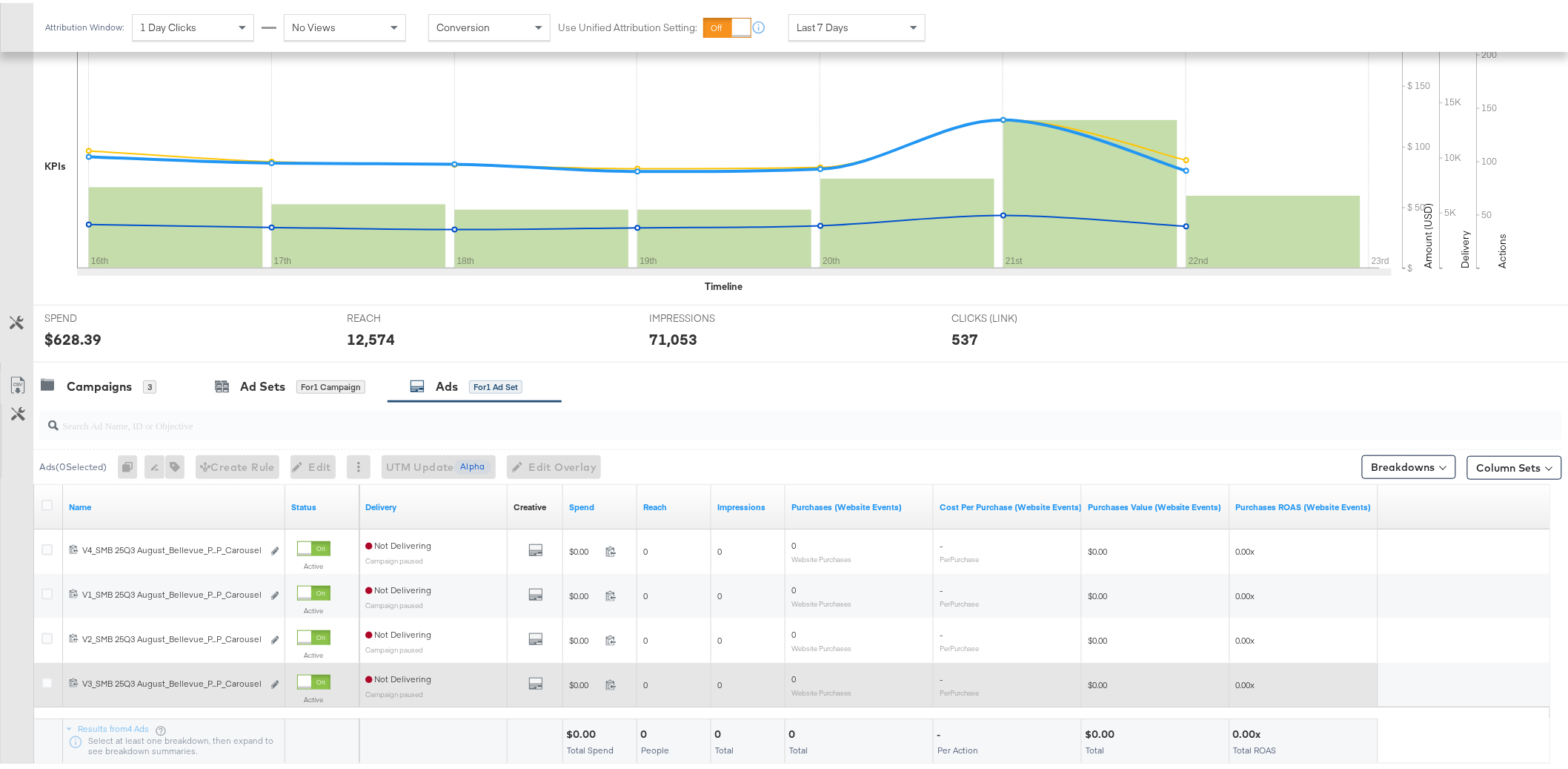
scroll to position [346, 0]
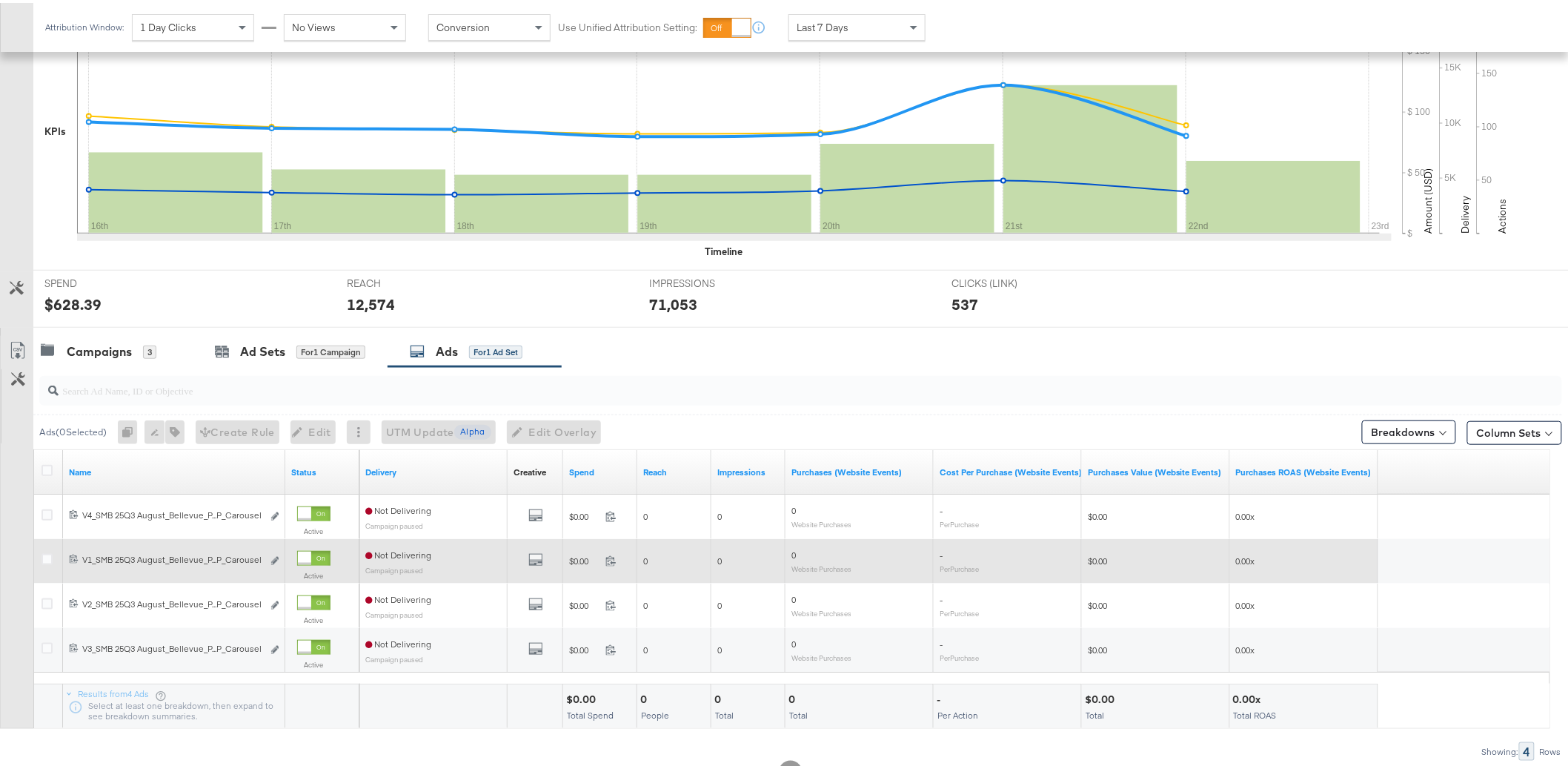
click at [48, 561] on div at bounding box center [48, 558] width 15 height 15
click at [44, 558] on icon at bounding box center [47, 556] width 11 height 11
click at [0, 0] on input "checkbox" at bounding box center [0, 0] width 0 height 0
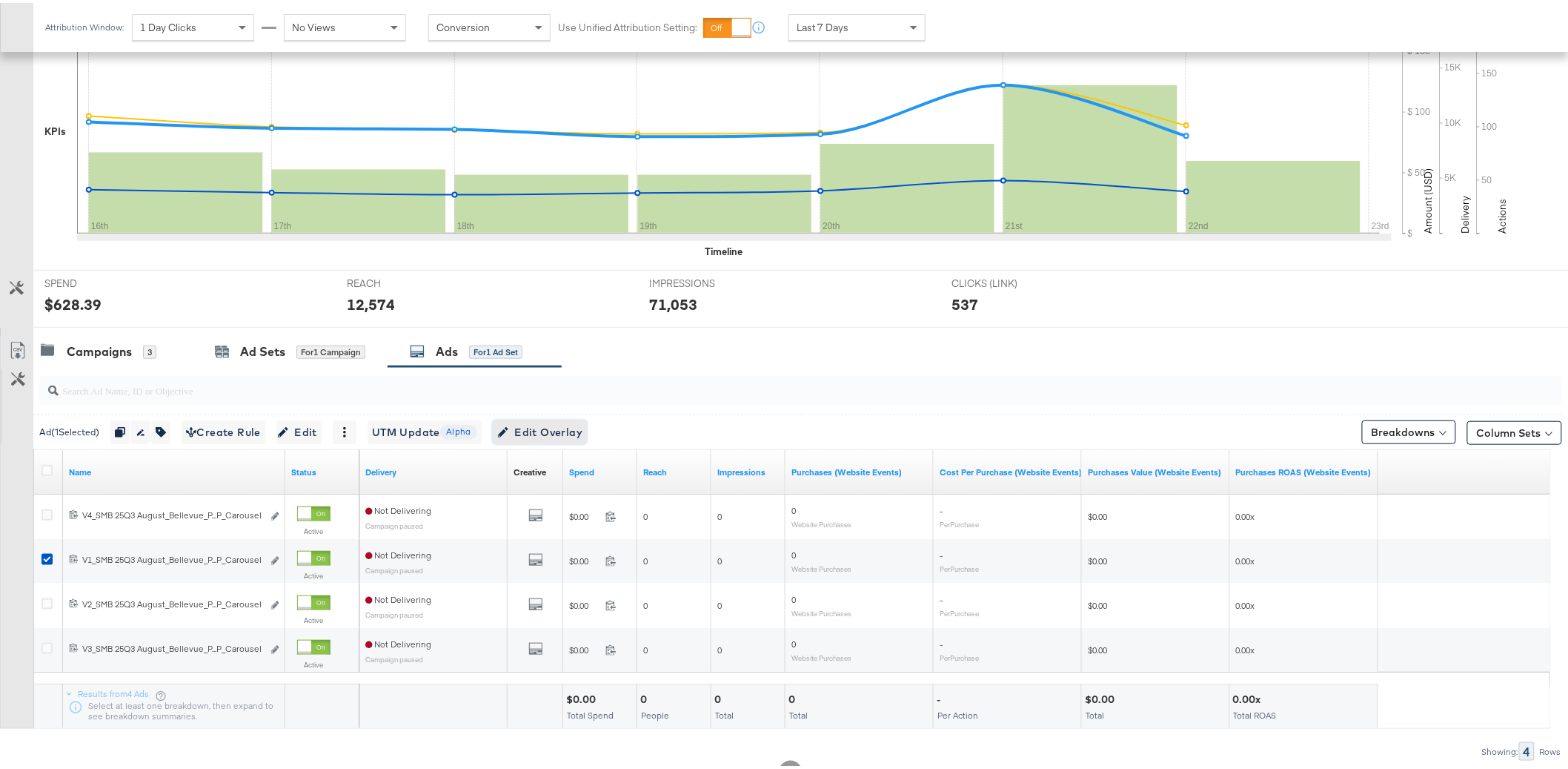
click at [552, 430] on span "Edit Overlay Edit overlays for 1 ad" at bounding box center [540, 429] width 85 height 19
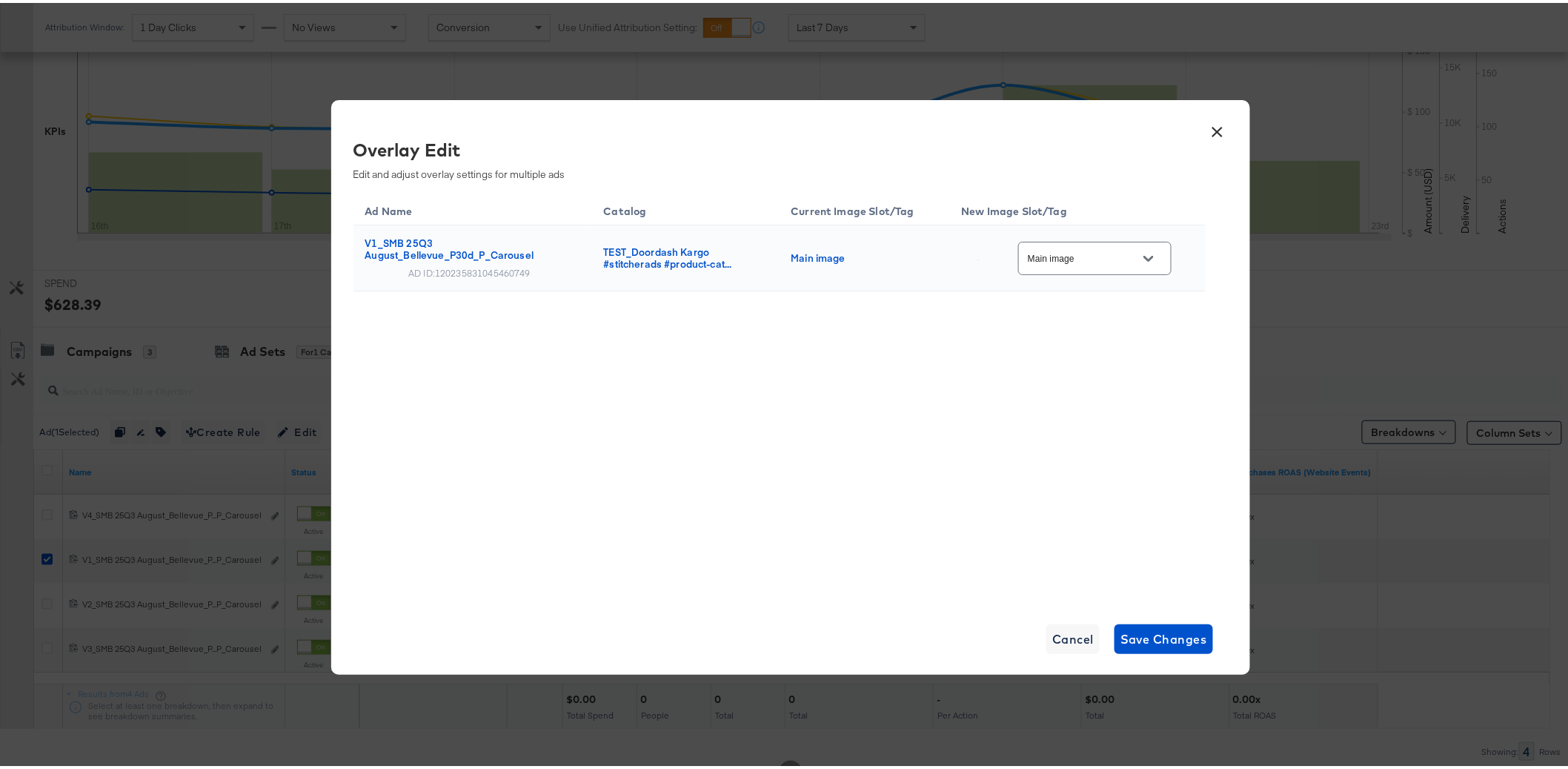
click at [1106, 260] on input "Main image" at bounding box center [1083, 256] width 117 height 17
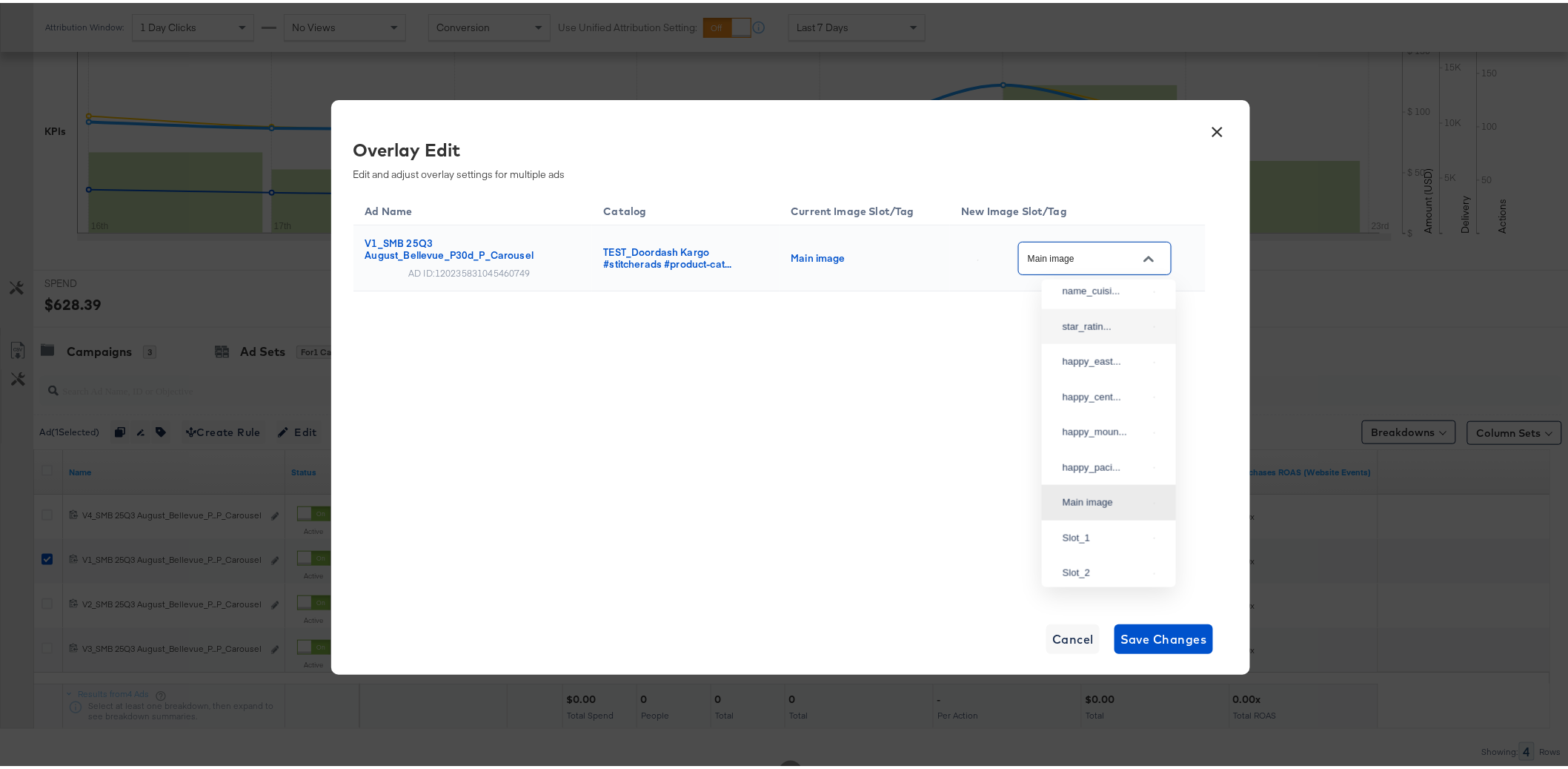
click at [1154, 325] on img at bounding box center [1155, 324] width 2 height 2
type input "star_rating"
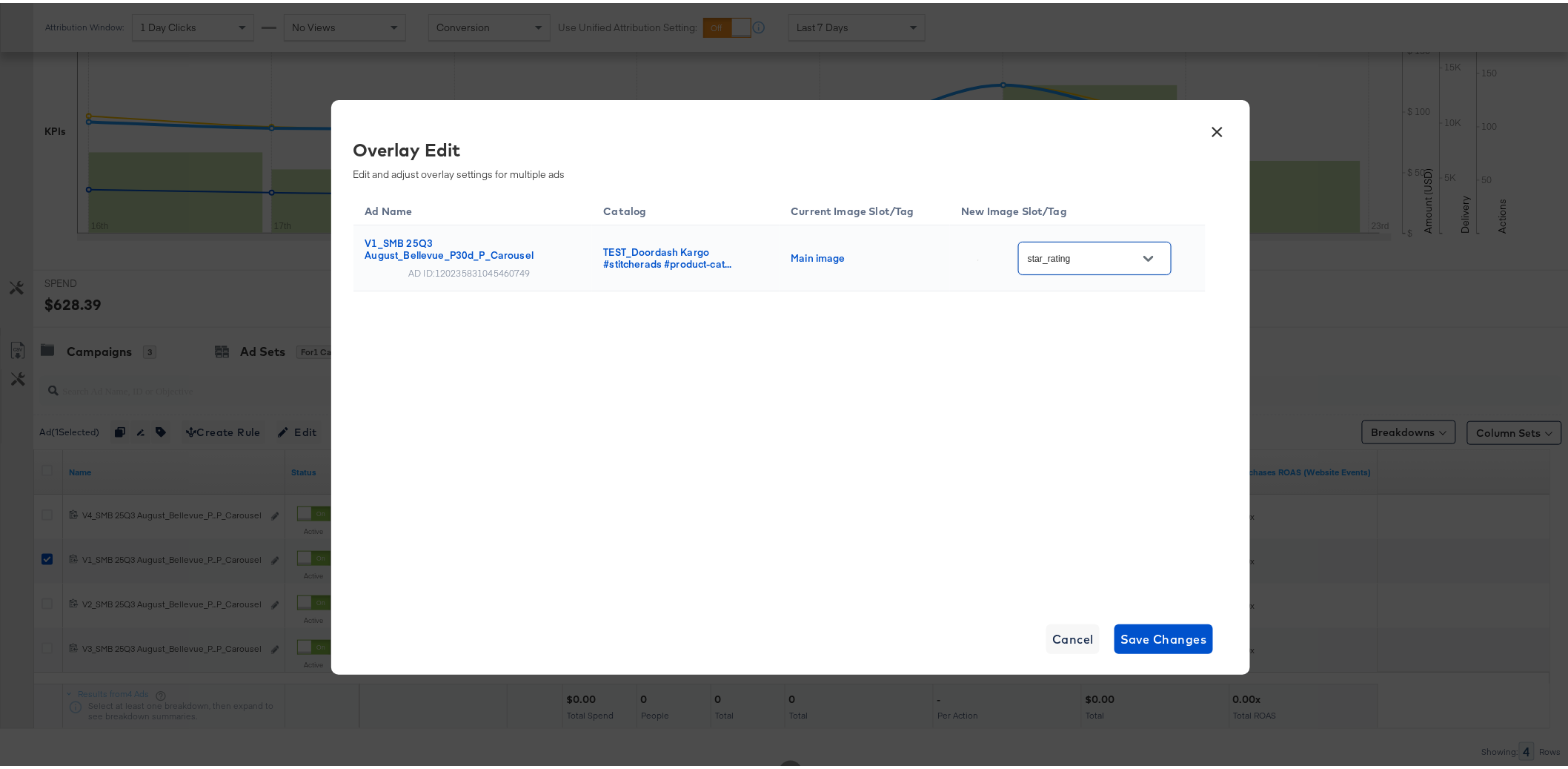
click at [897, 404] on div "Ad Name Catalog Current Image Slot/Tag New Image Slot/Tag V1_SMB 25Q3 August_Be…" at bounding box center [780, 393] width 852 height 408
click at [1082, 641] on span "Cancel" at bounding box center [1072, 636] width 41 height 21
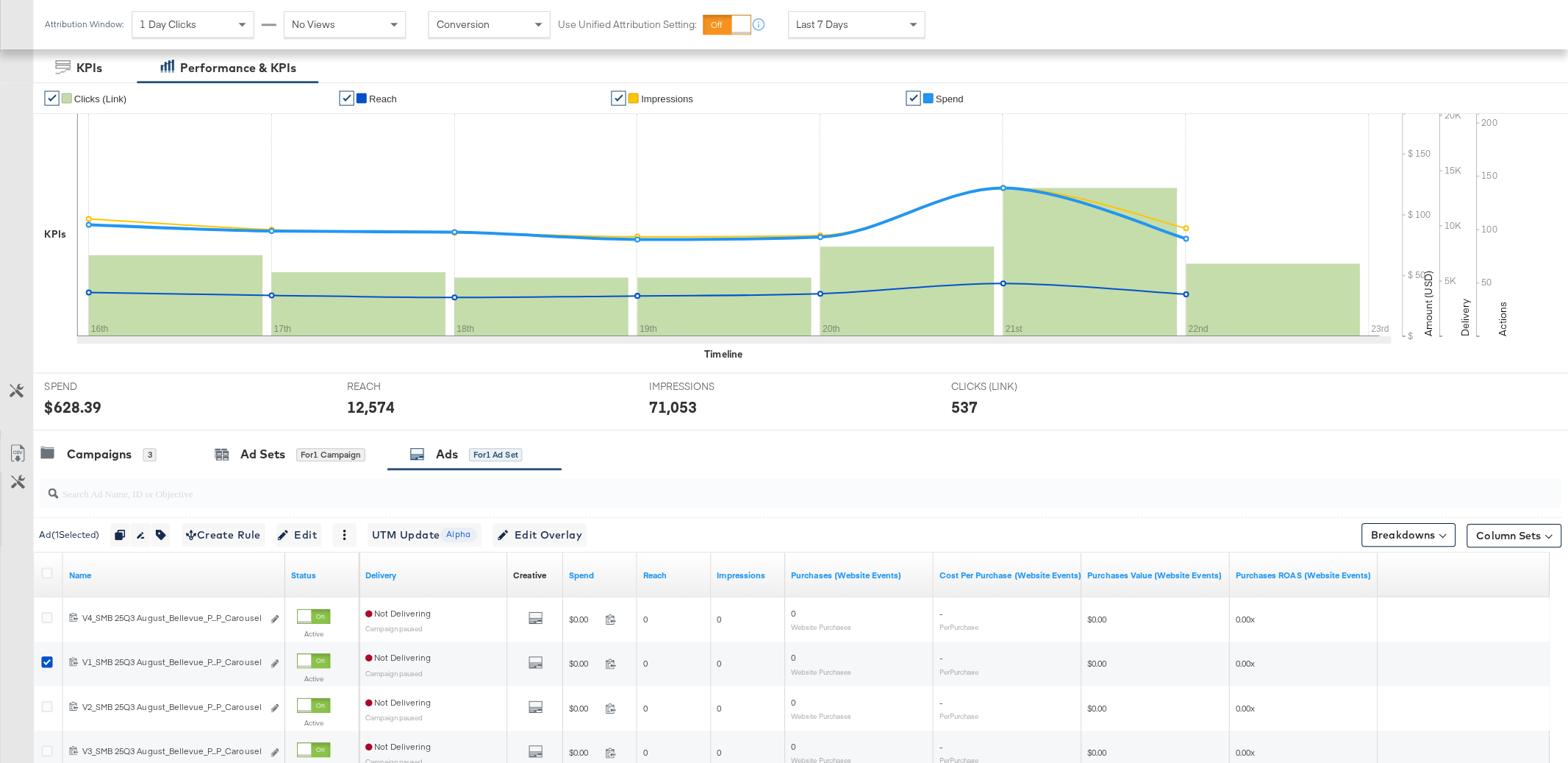
scroll to position [0, 0]
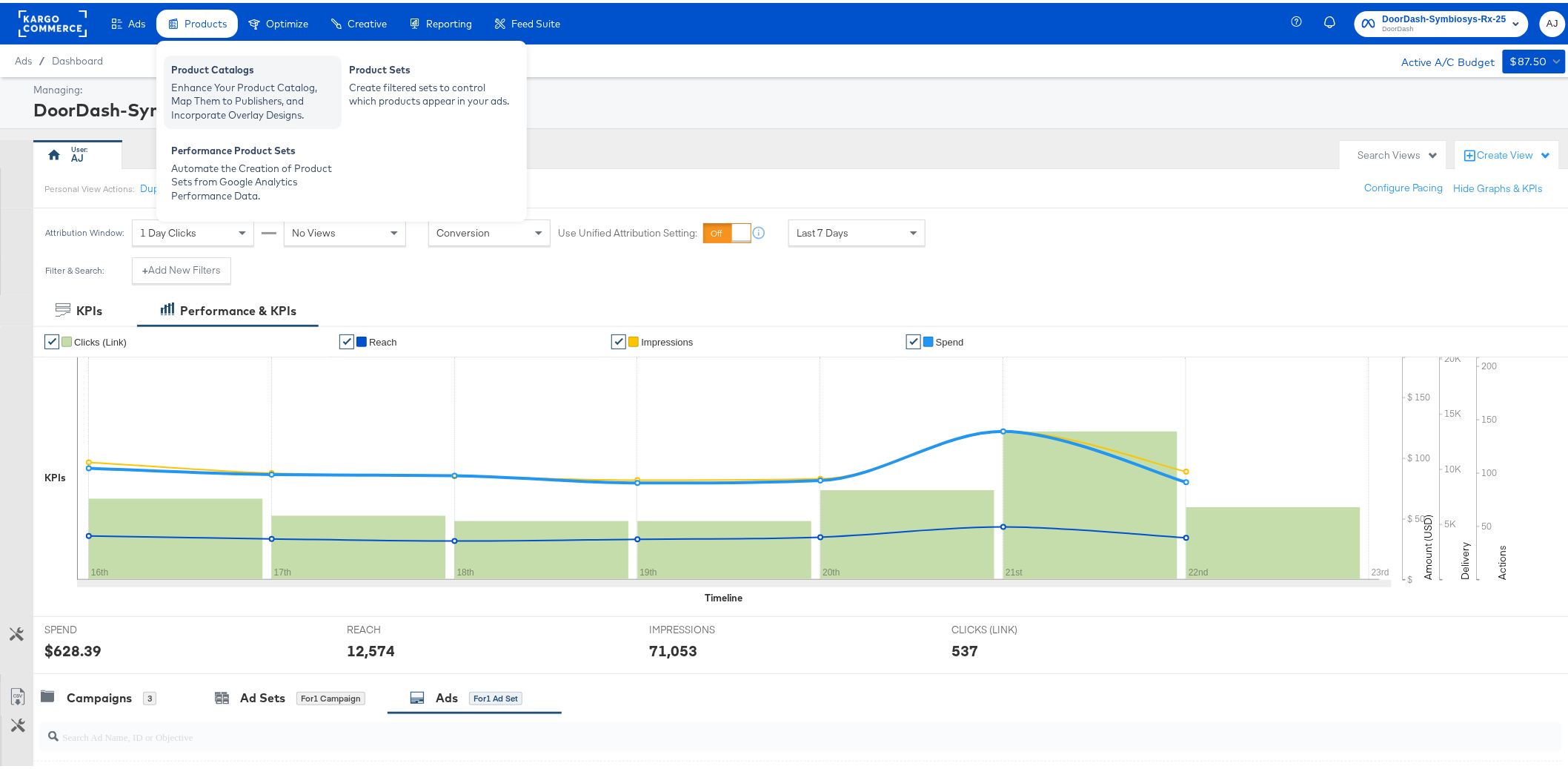
click at [214, 84] on div "Enhance Your Product Catalog, Map Them to Publishers, and Incorporate Overlay D…" at bounding box center [252, 98] width 163 height 41
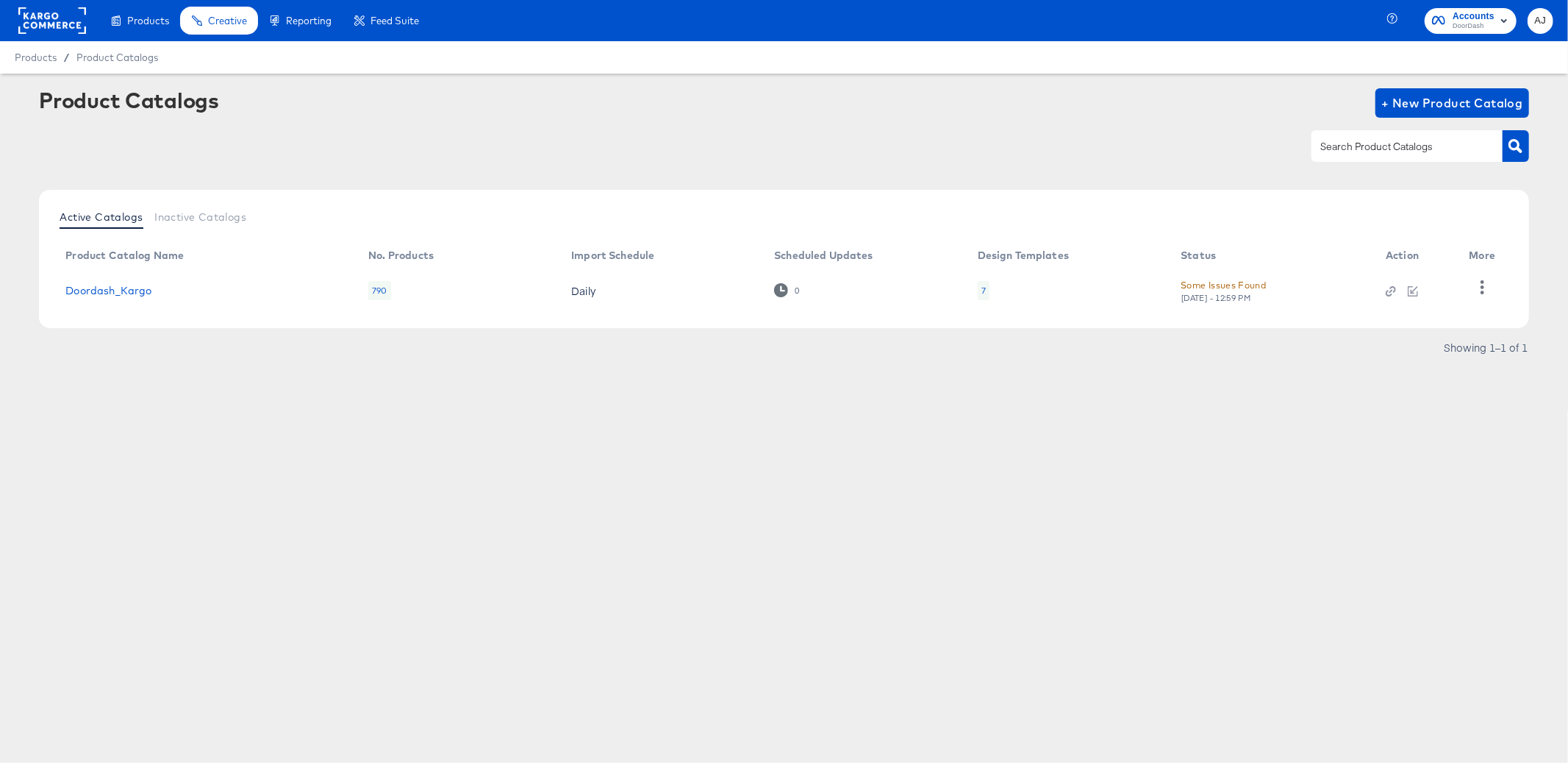
click at [587, 577] on div "Products Creative Reporting Feed Suite Accounts DoorDash AJ Products / Product …" at bounding box center [784, 382] width 1568 height 763
click at [792, 288] on div "0" at bounding box center [787, 290] width 26 height 14
click at [789, 385] on article "Product Catalogs + New Product Catalog Active Catalogs Inactive Catalogs Produc…" at bounding box center [784, 242] width 1568 height 337
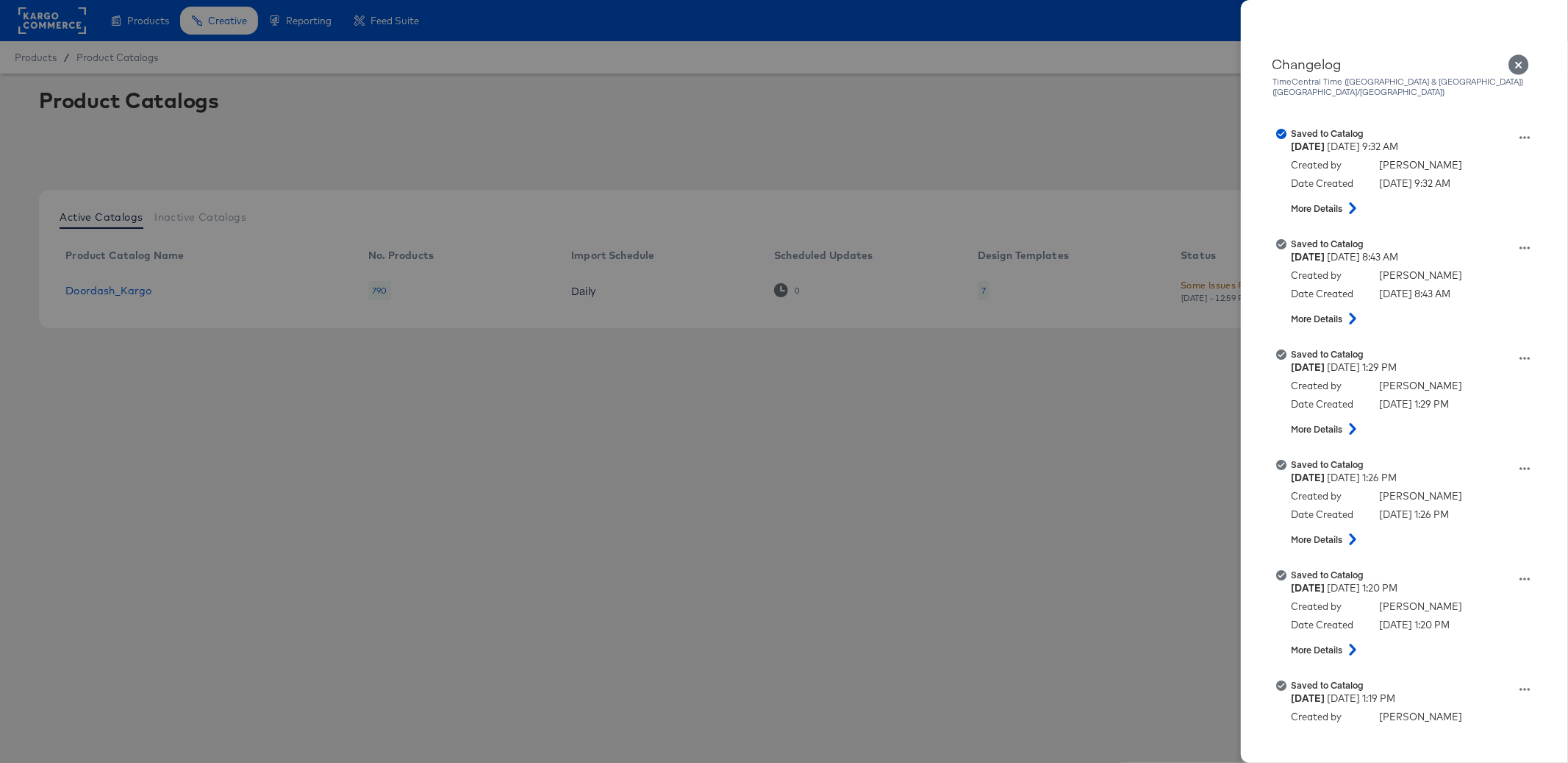
click at [1523, 60] on icon "Close" at bounding box center [1519, 65] width 21 height 21
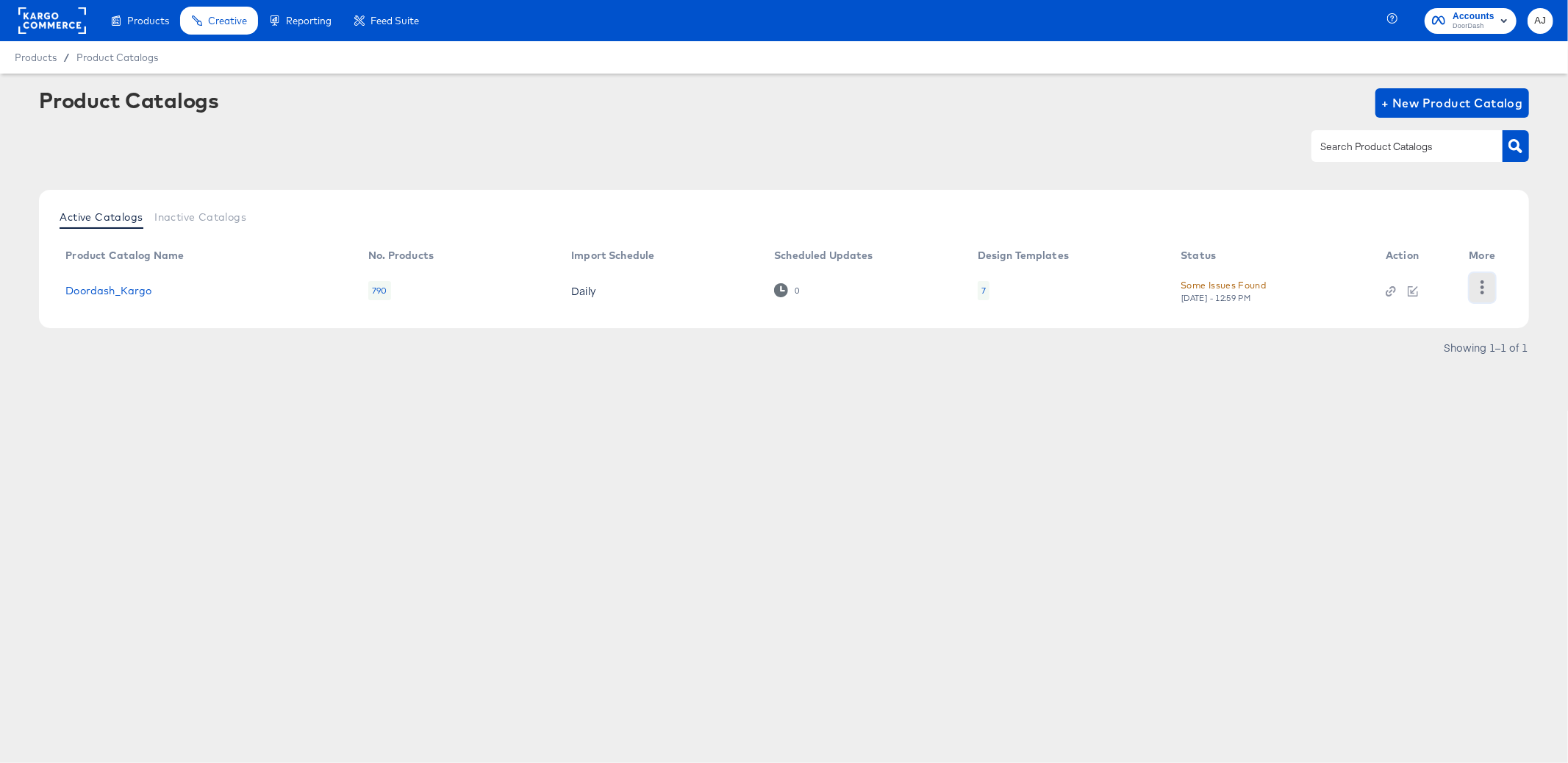
click at [1490, 288] on button "button" at bounding box center [1482, 287] width 26 height 30
click at [1060, 468] on div "Products Creative Reporting Feed Suite Accounts DoorDash AJ Products / Product …" at bounding box center [784, 382] width 1568 height 763
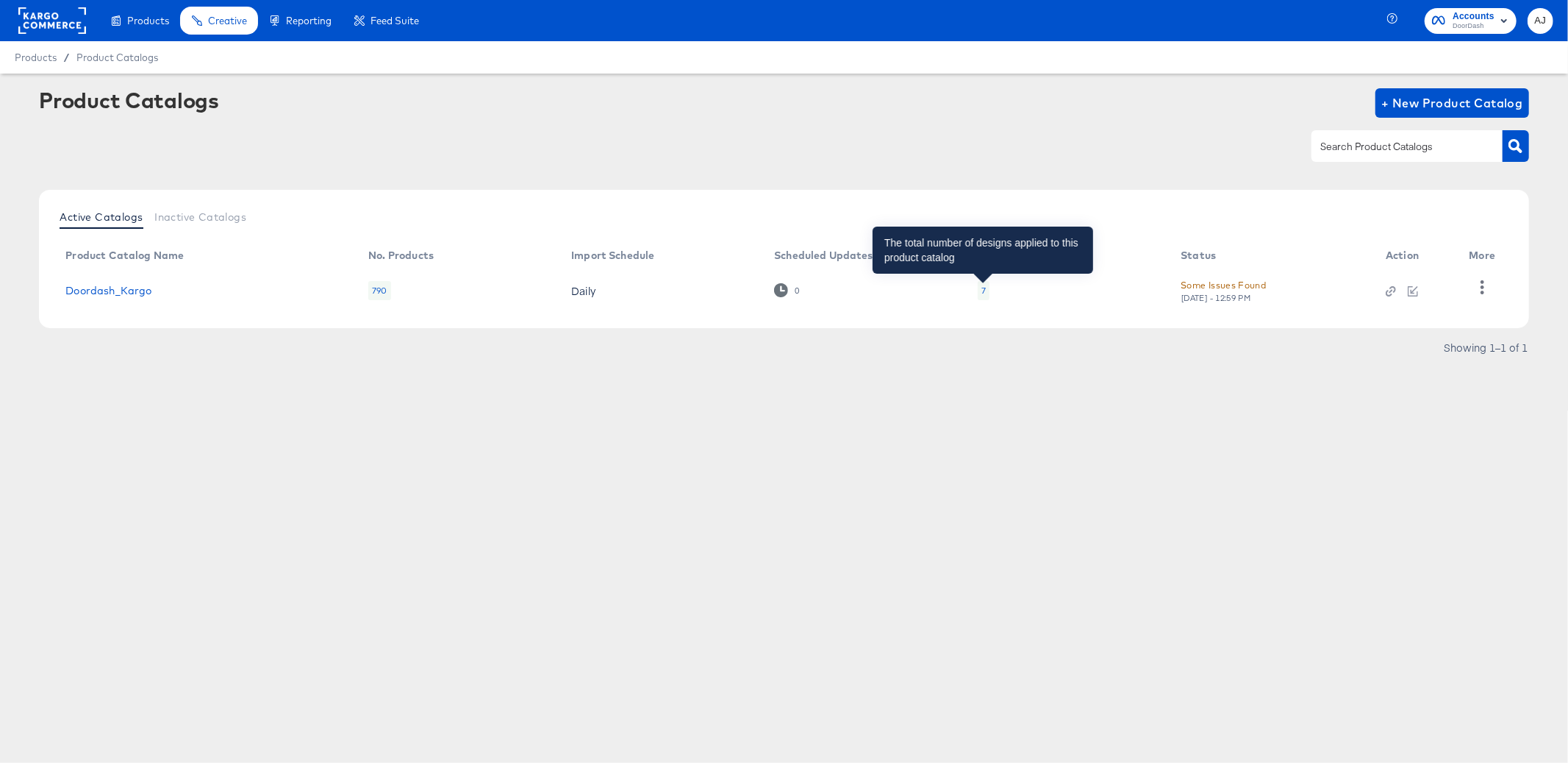
click at [983, 294] on div "7" at bounding box center [984, 290] width 5 height 12
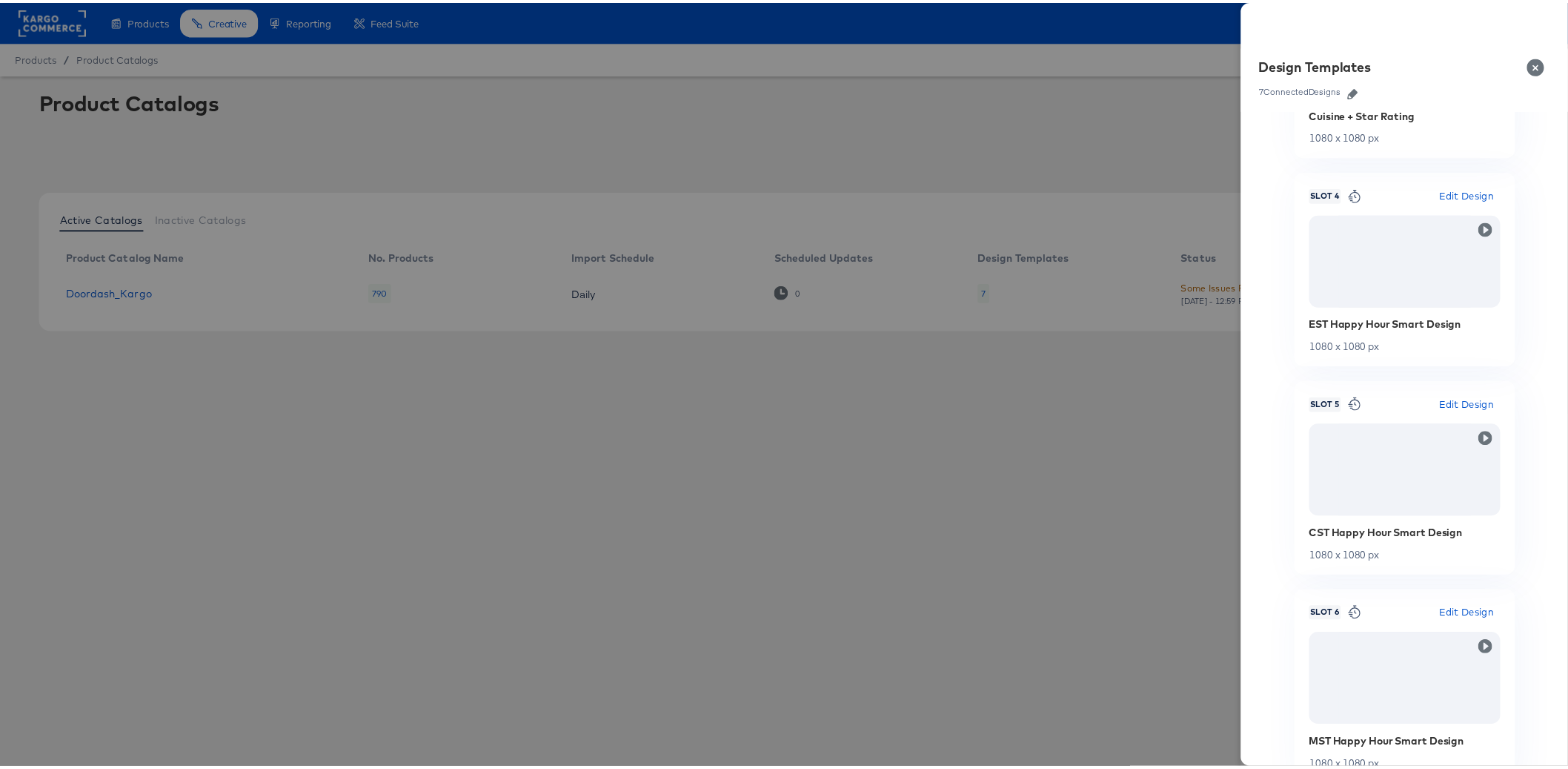
scroll to position [727, 0]
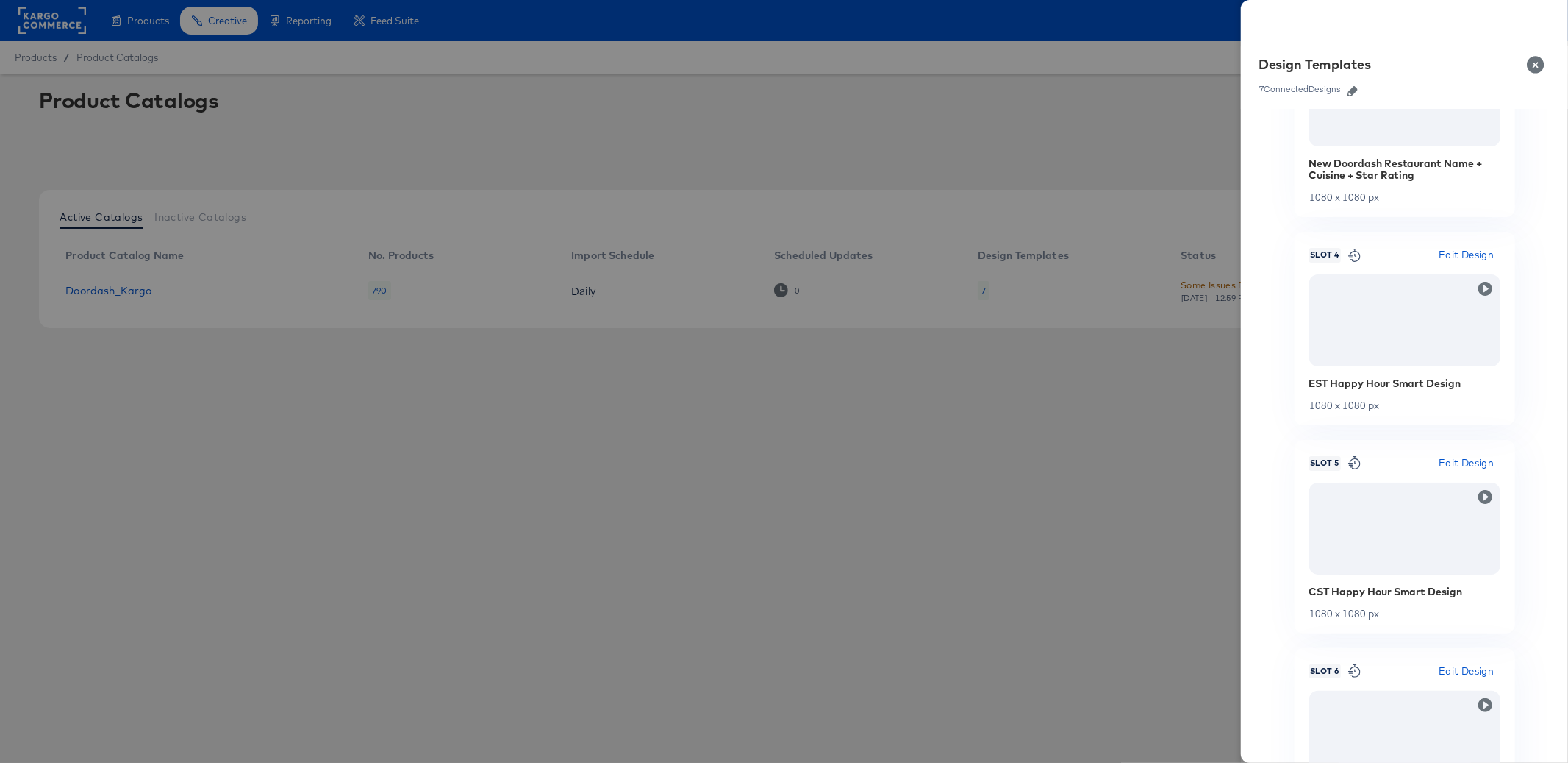
click at [1467, 258] on span "Edit Design" at bounding box center [1466, 254] width 55 height 17
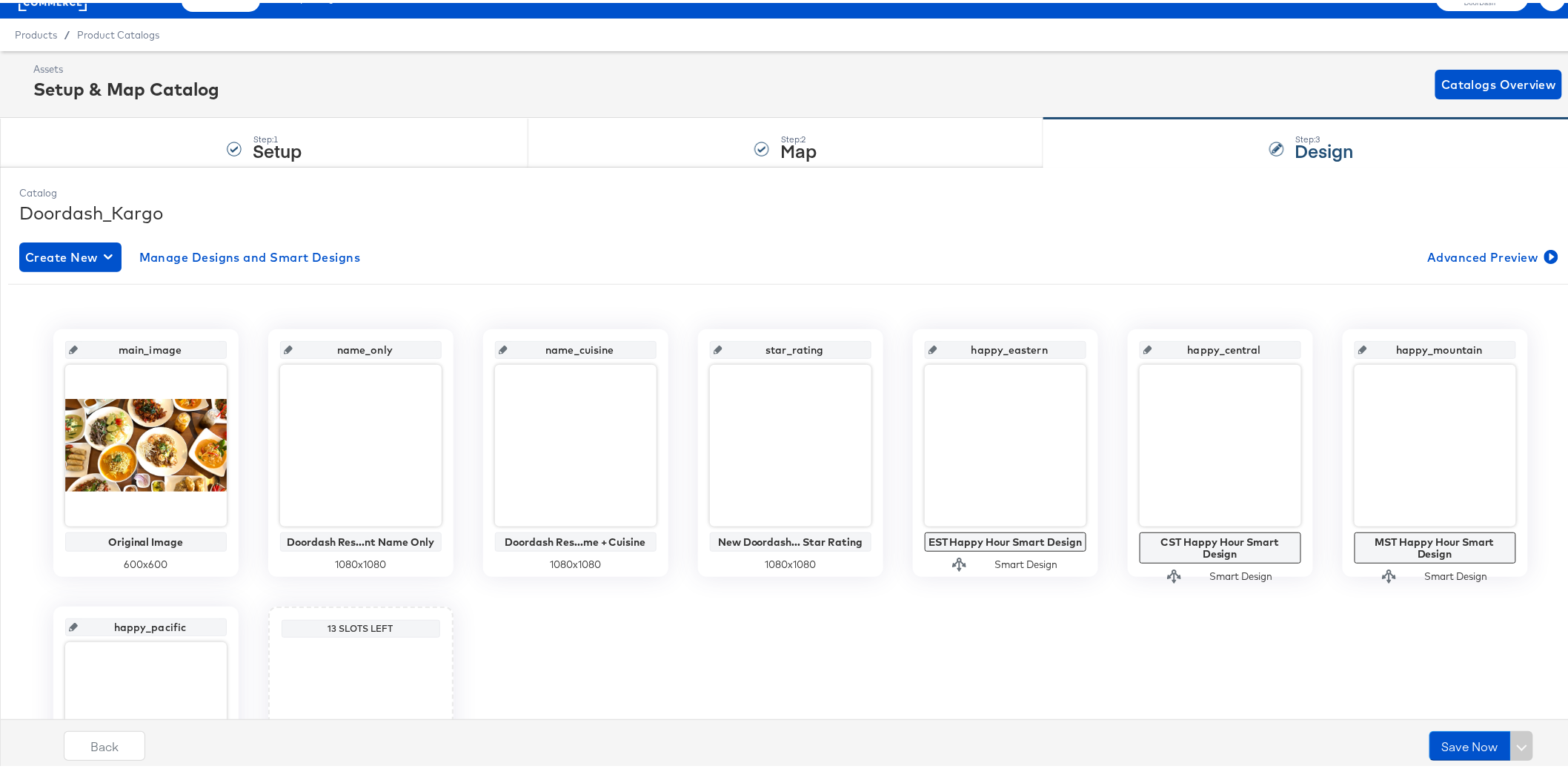
scroll to position [215, 0]
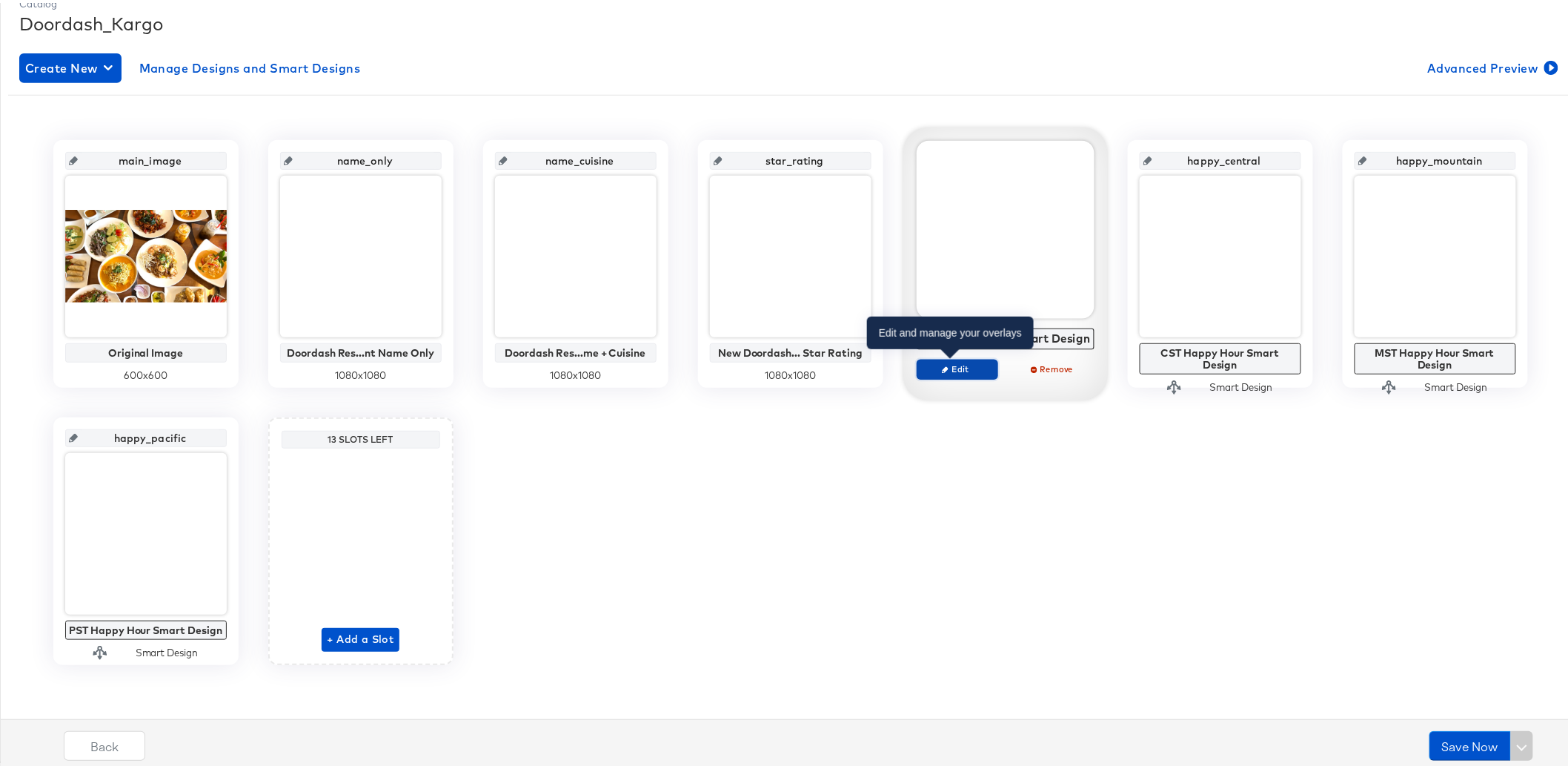
click at [963, 372] on button "Edit" at bounding box center [957, 366] width 81 height 21
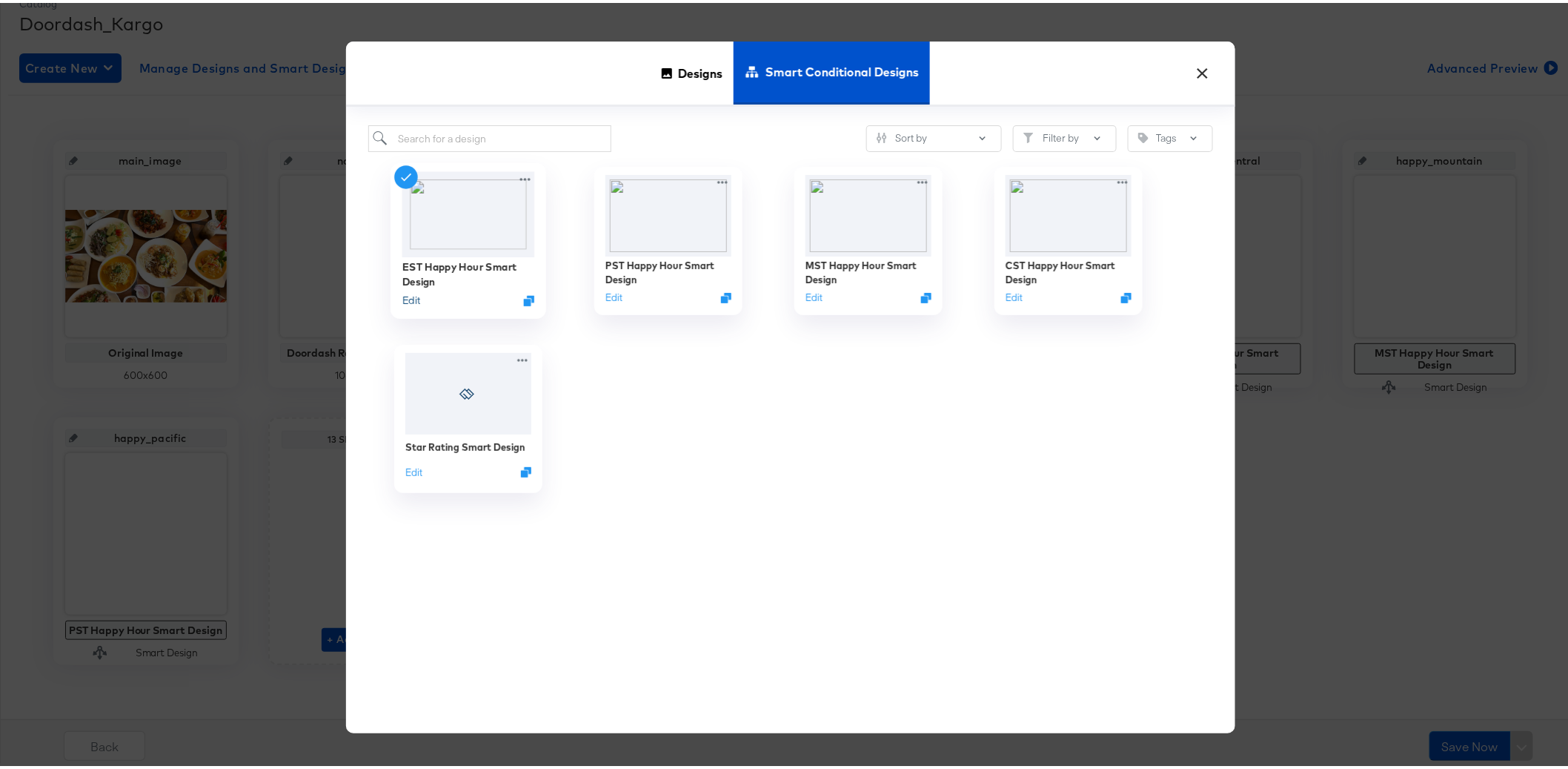
click at [412, 305] on button "Edit" at bounding box center [410, 297] width 18 height 14
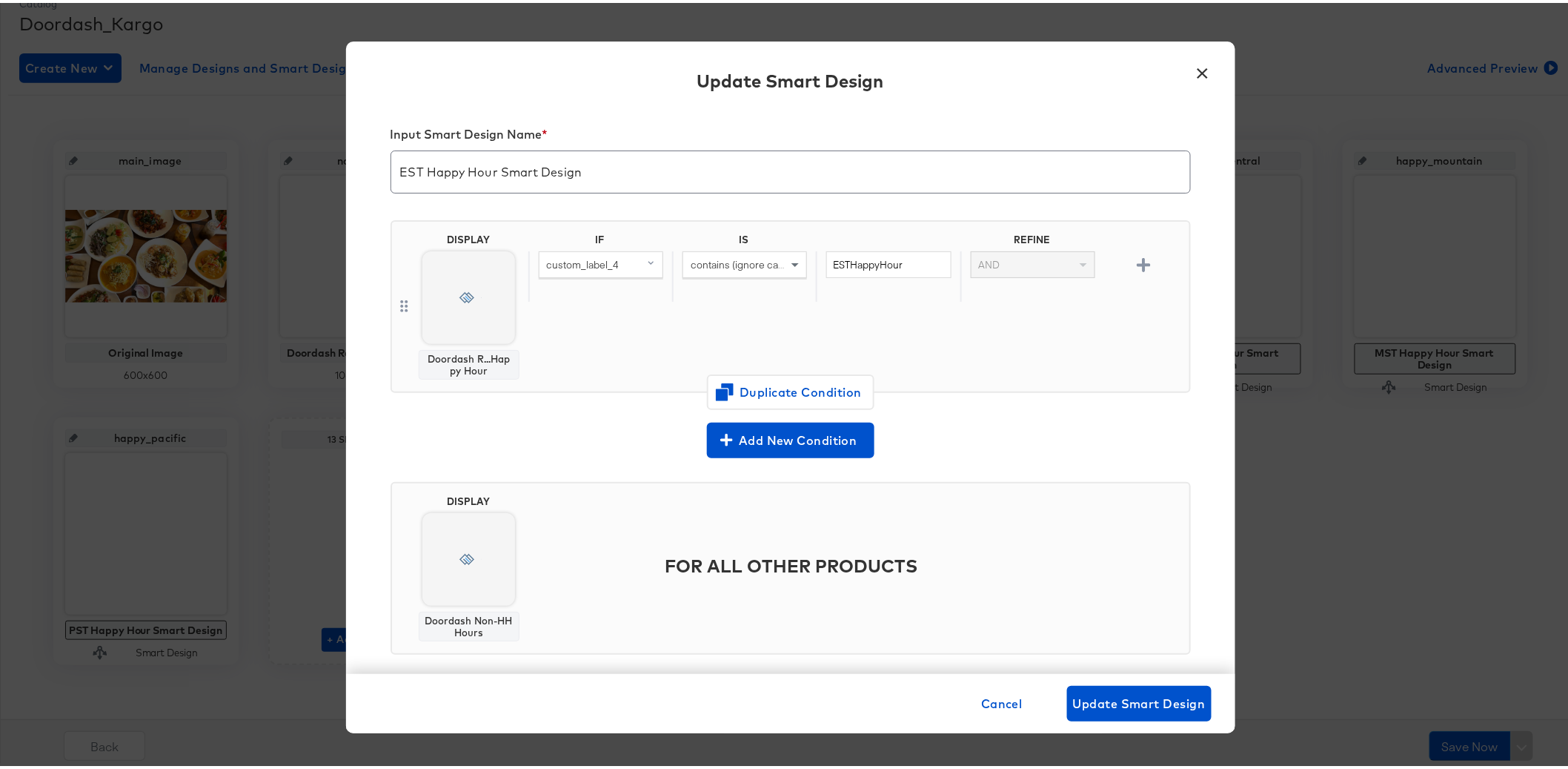
scroll to position [26, 0]
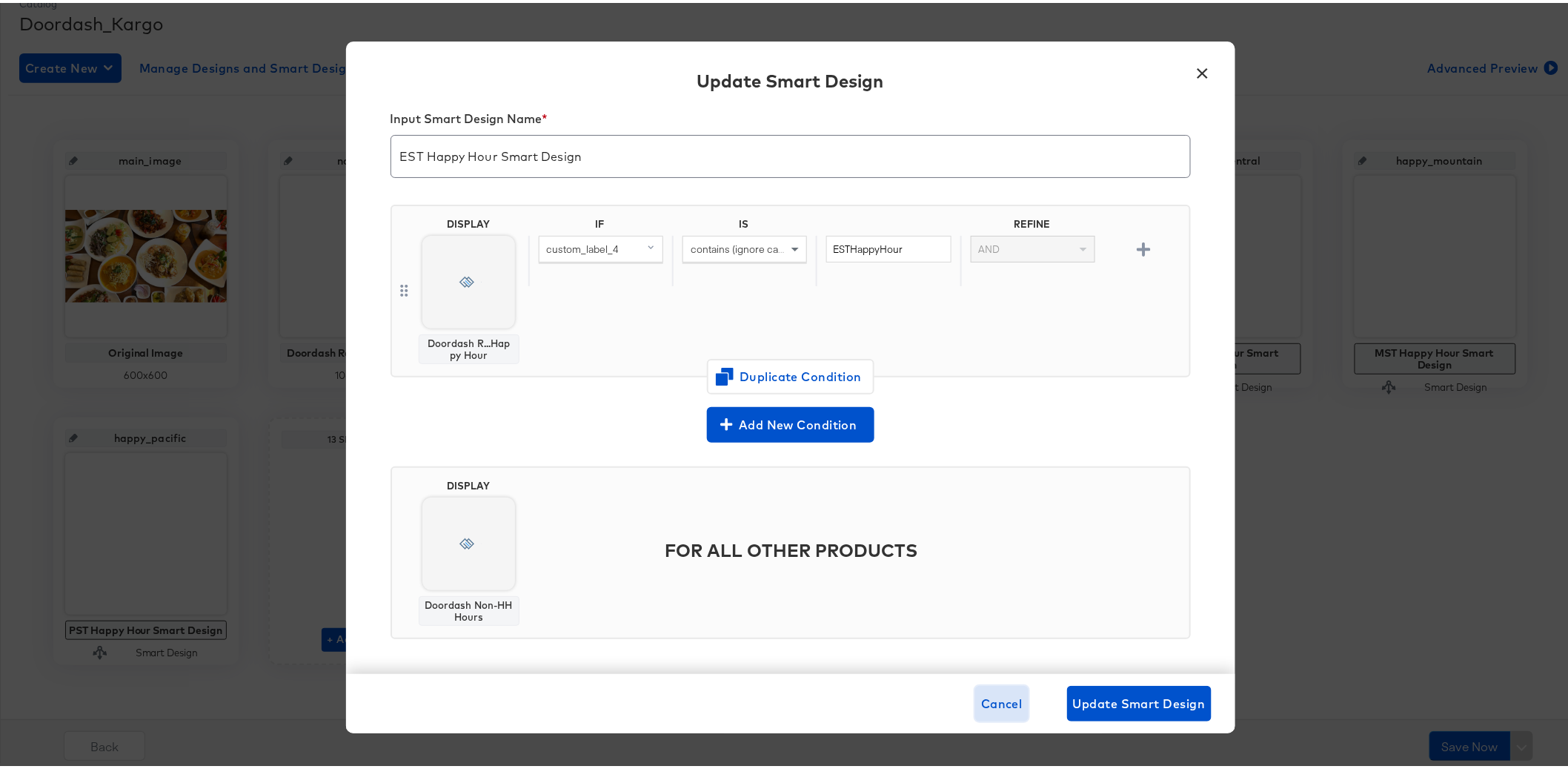
click at [981, 705] on span "Cancel" at bounding box center [1002, 700] width 41 height 21
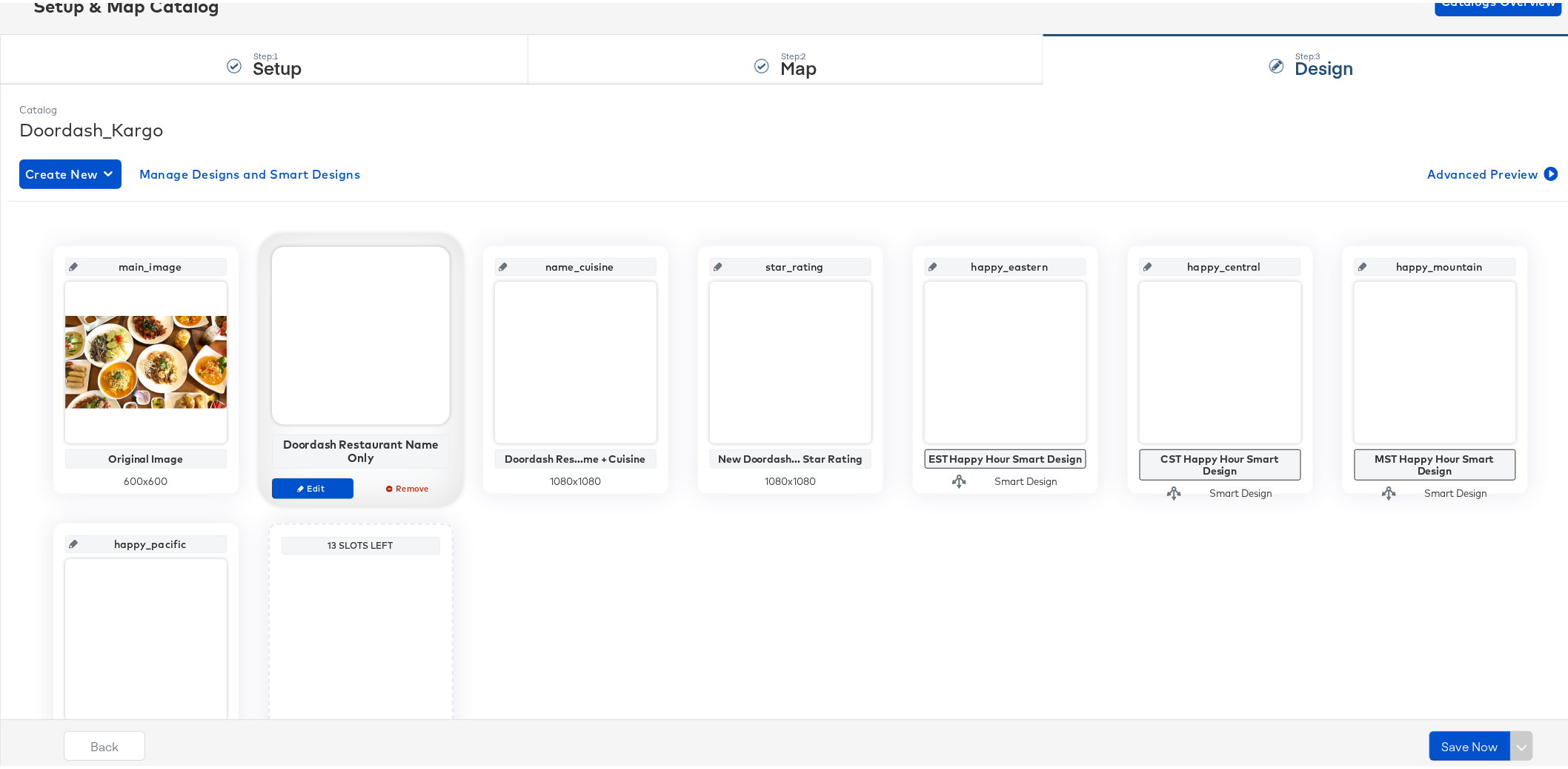
scroll to position [0, 0]
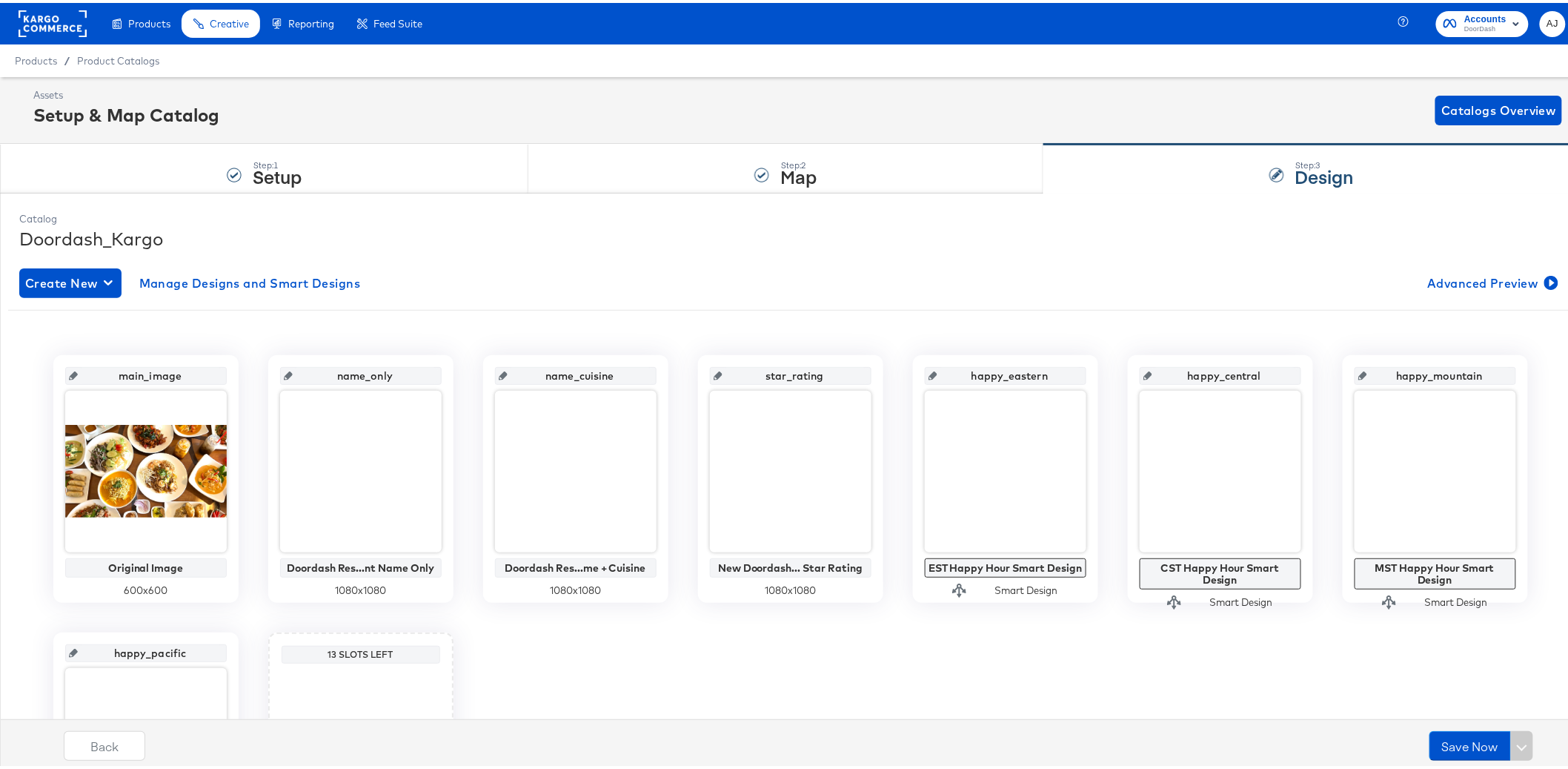
click at [556, 110] on div "Assets Setup & Map Catalog Catalogs Overview" at bounding box center [797, 107] width 1529 height 44
click at [682, 162] on div "Step: 2 Map" at bounding box center [786, 166] width 515 height 49
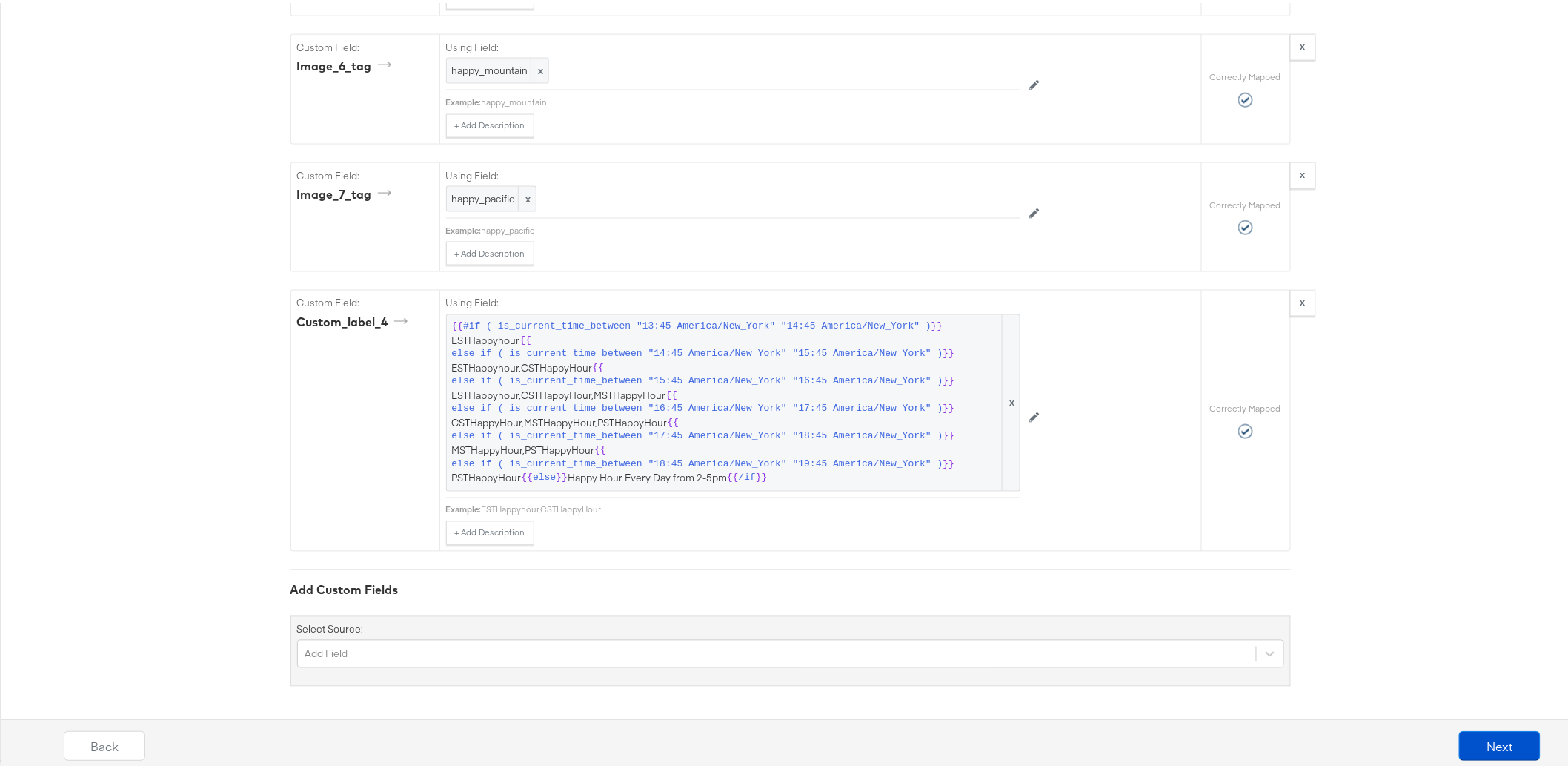
scroll to position [3282, 0]
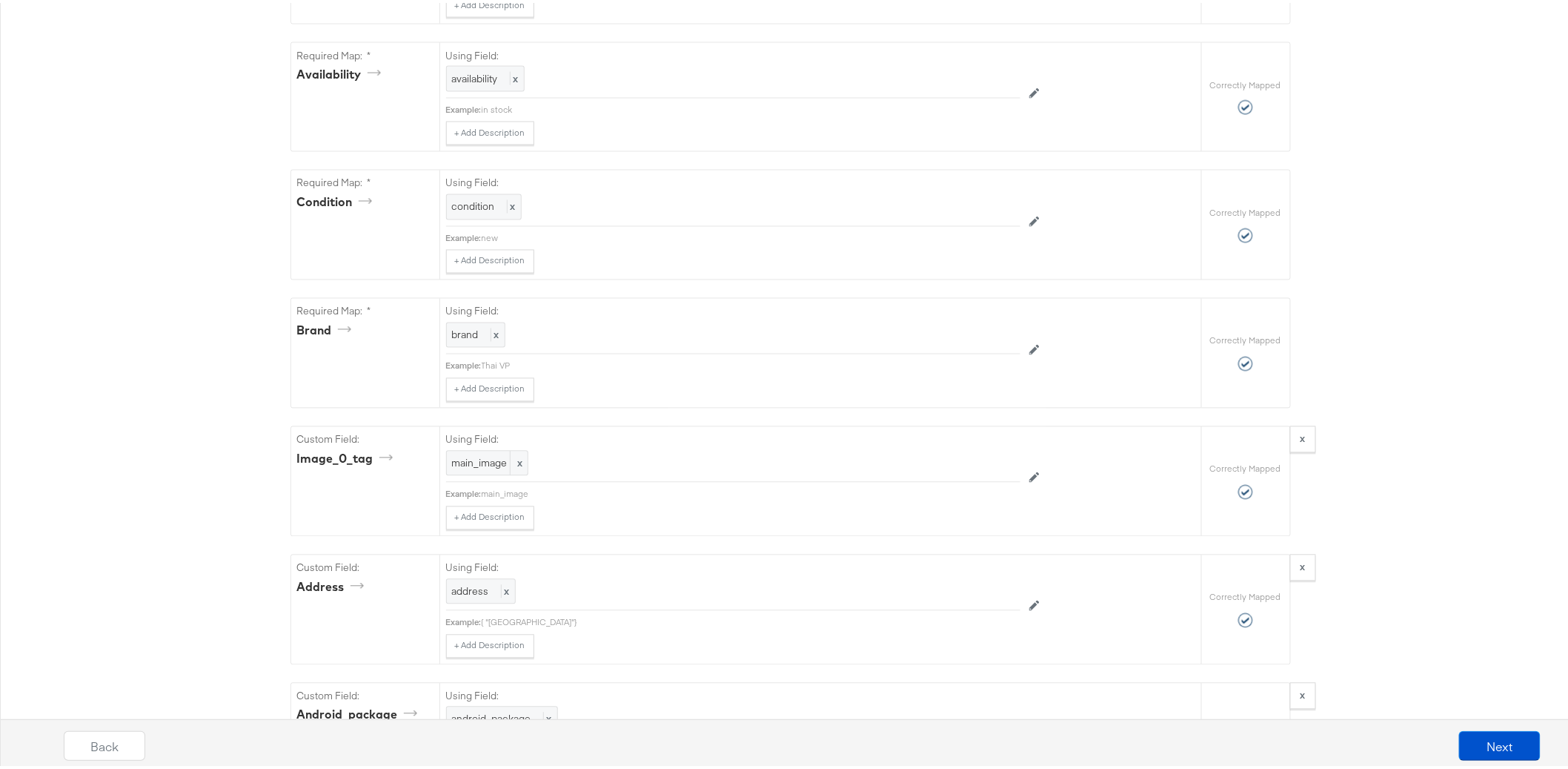
scroll to position [0, 0]
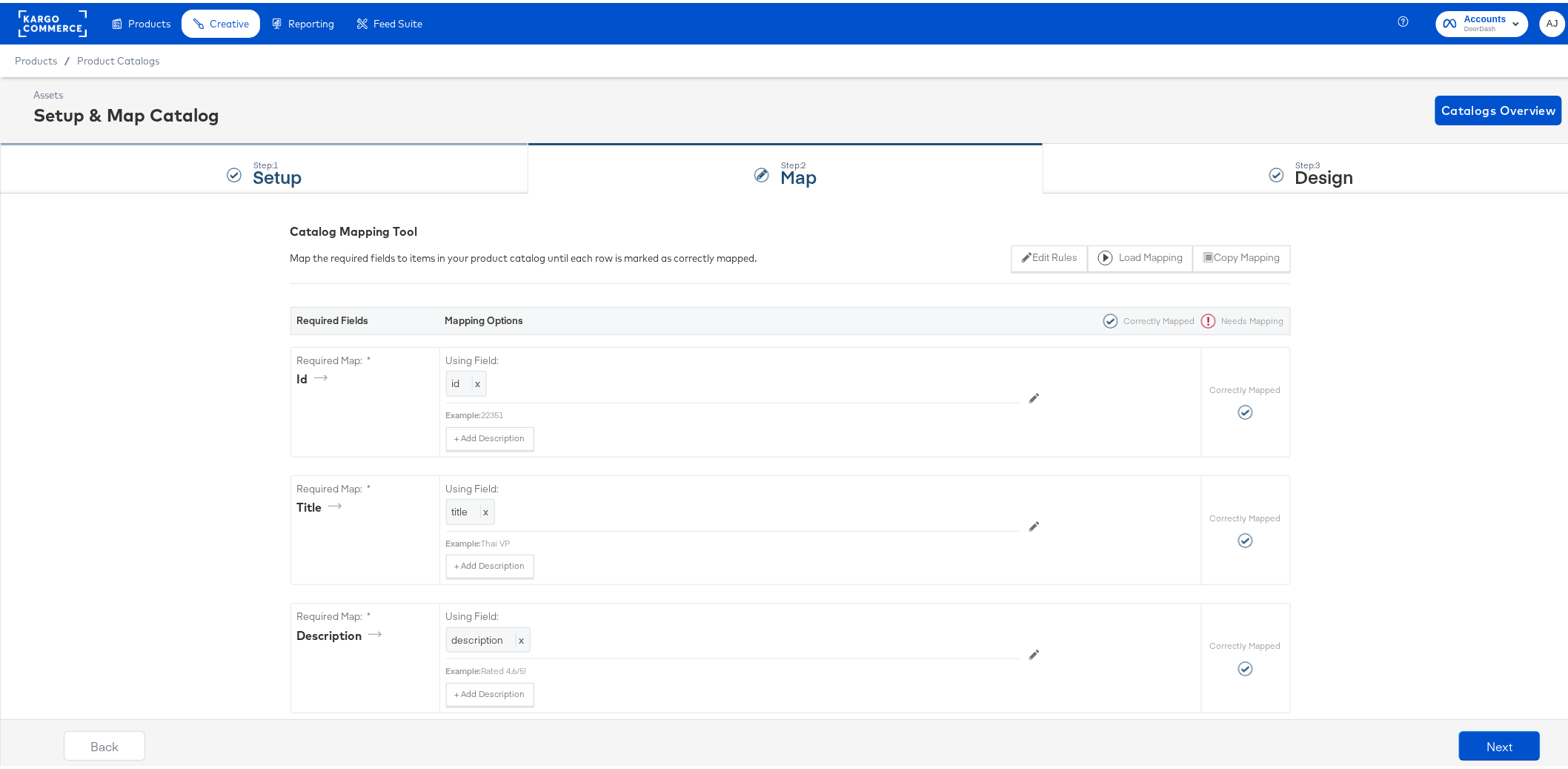
click at [288, 177] on strong "Setup" at bounding box center [277, 173] width 49 height 24
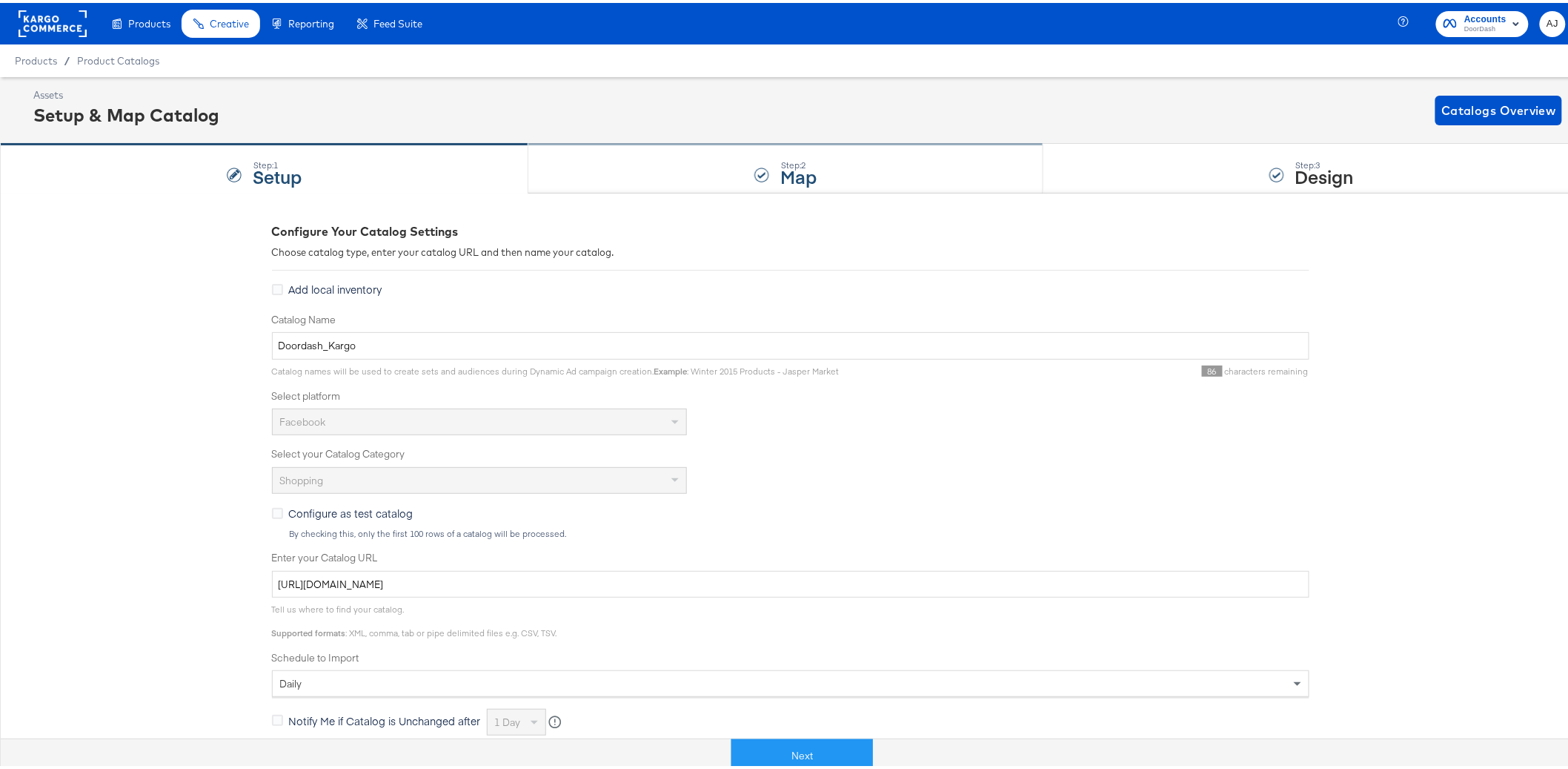
click at [757, 189] on div "Step: 2 Map" at bounding box center [786, 166] width 515 height 49
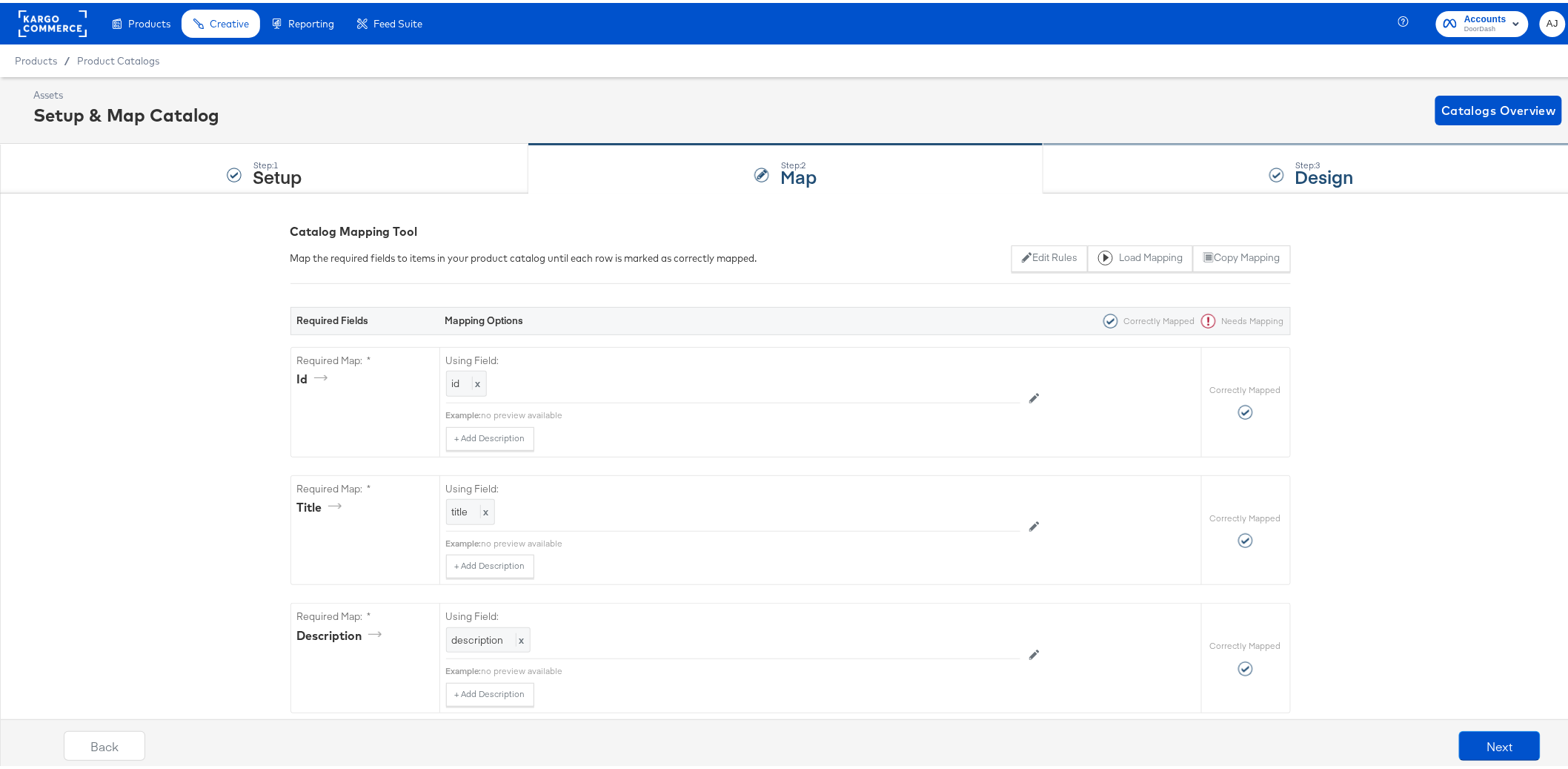
click at [1189, 173] on div "Step: 3 Design" at bounding box center [1312, 166] width 537 height 49
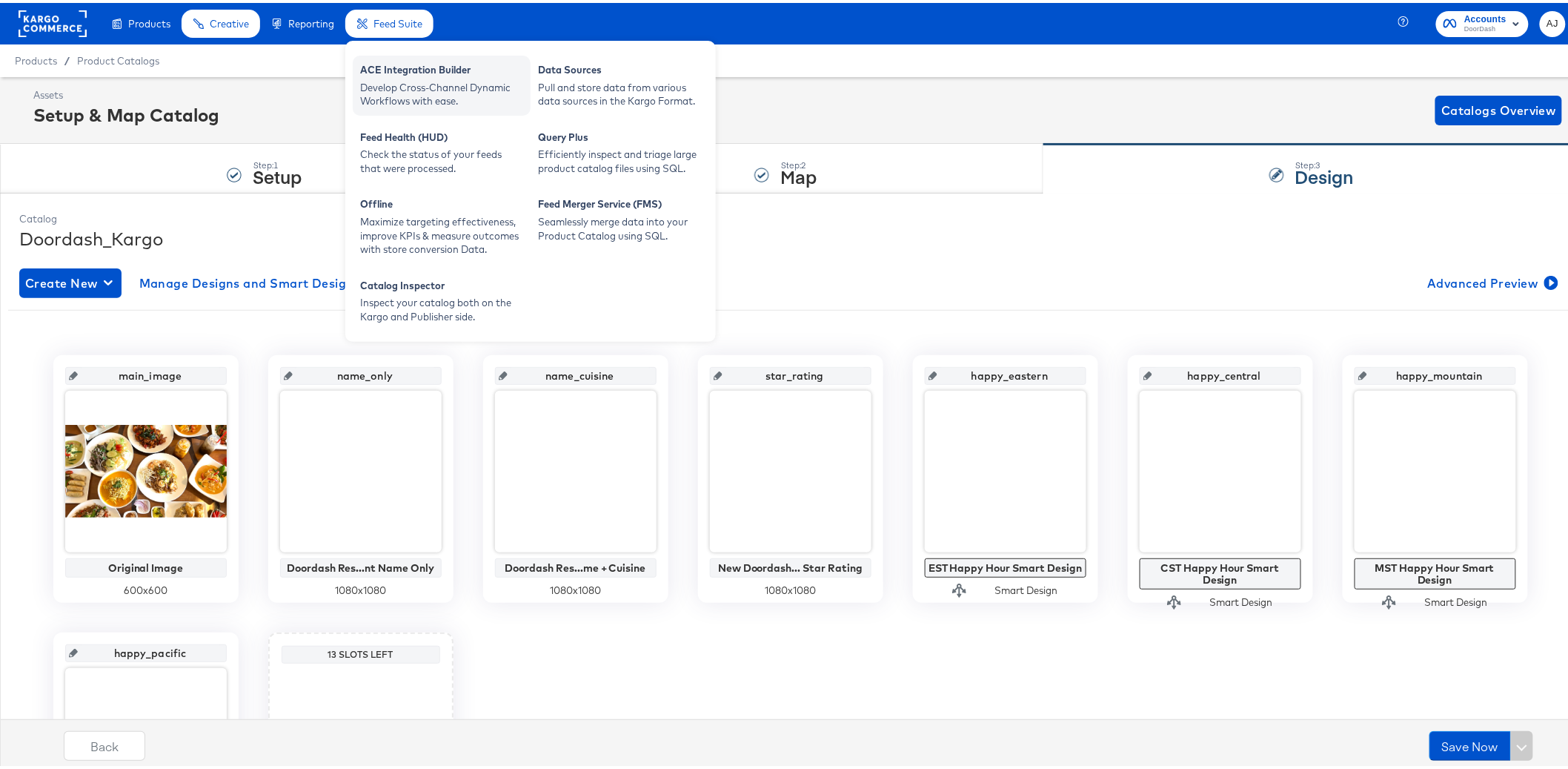
click at [419, 85] on div "Develop Cross-Channel Dynamic Workflows with ease." at bounding box center [442, 92] width 163 height 27
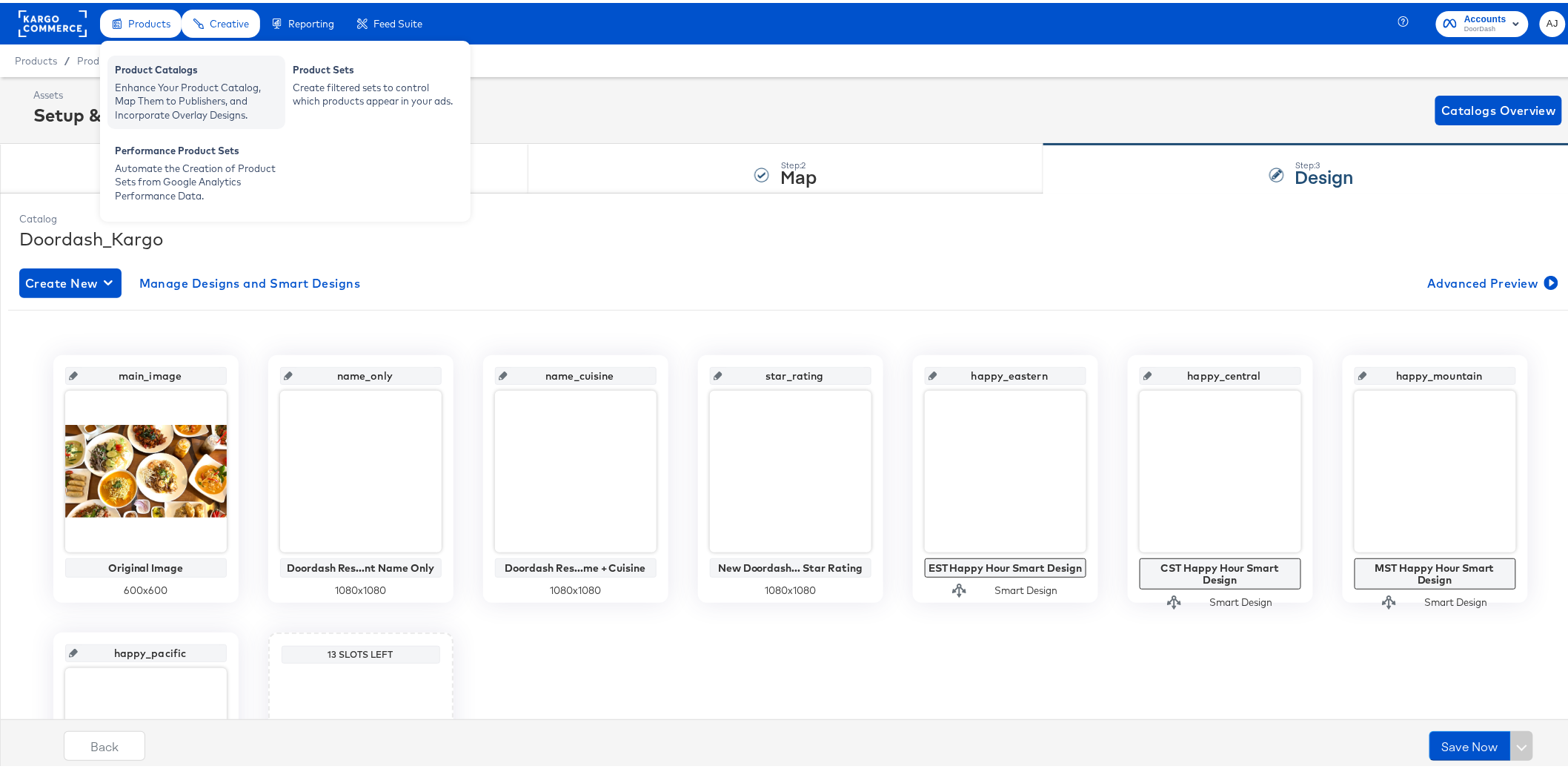
click at [170, 83] on div "Enhance Your Product Catalog, Map Them to Publishers, and Incorporate Overlay D…" at bounding box center [197, 98] width 163 height 41
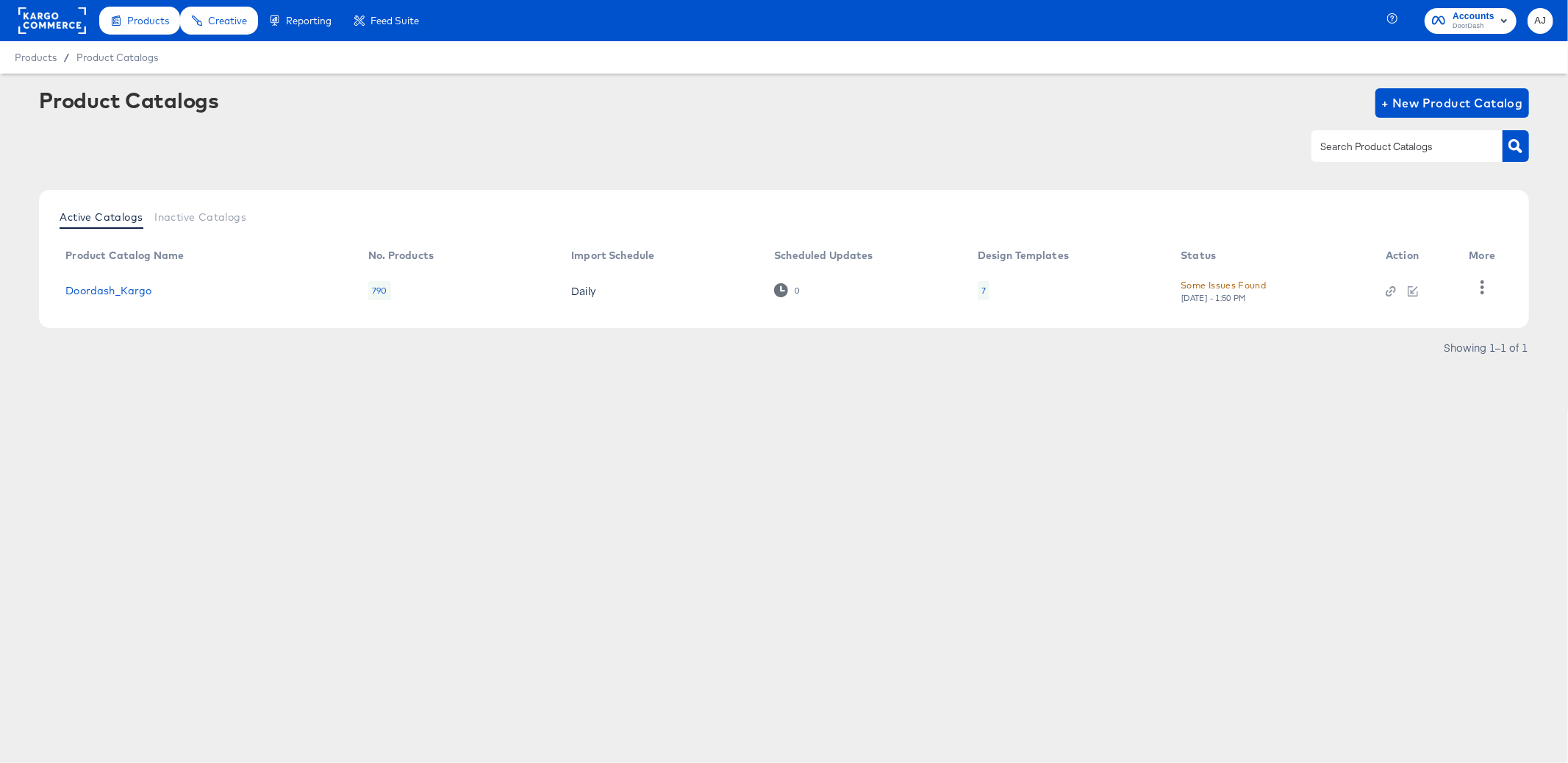
click at [407, 488] on div "Products Products Product Catalogs Enhance Your Product Catalog, Map Them to Pu…" at bounding box center [784, 382] width 1568 height 763
